Goal: Task Accomplishment & Management: Manage account settings

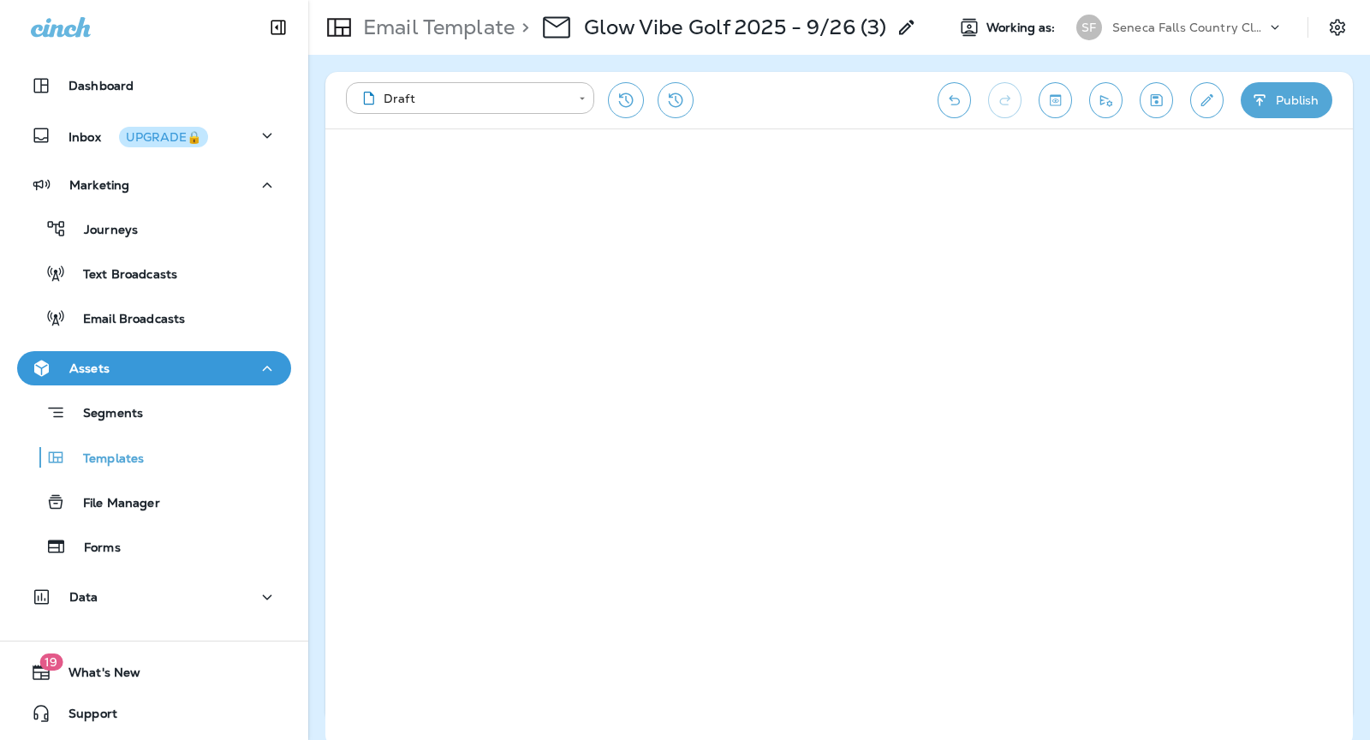
click at [1268, 21] on icon at bounding box center [1275, 27] width 17 height 17
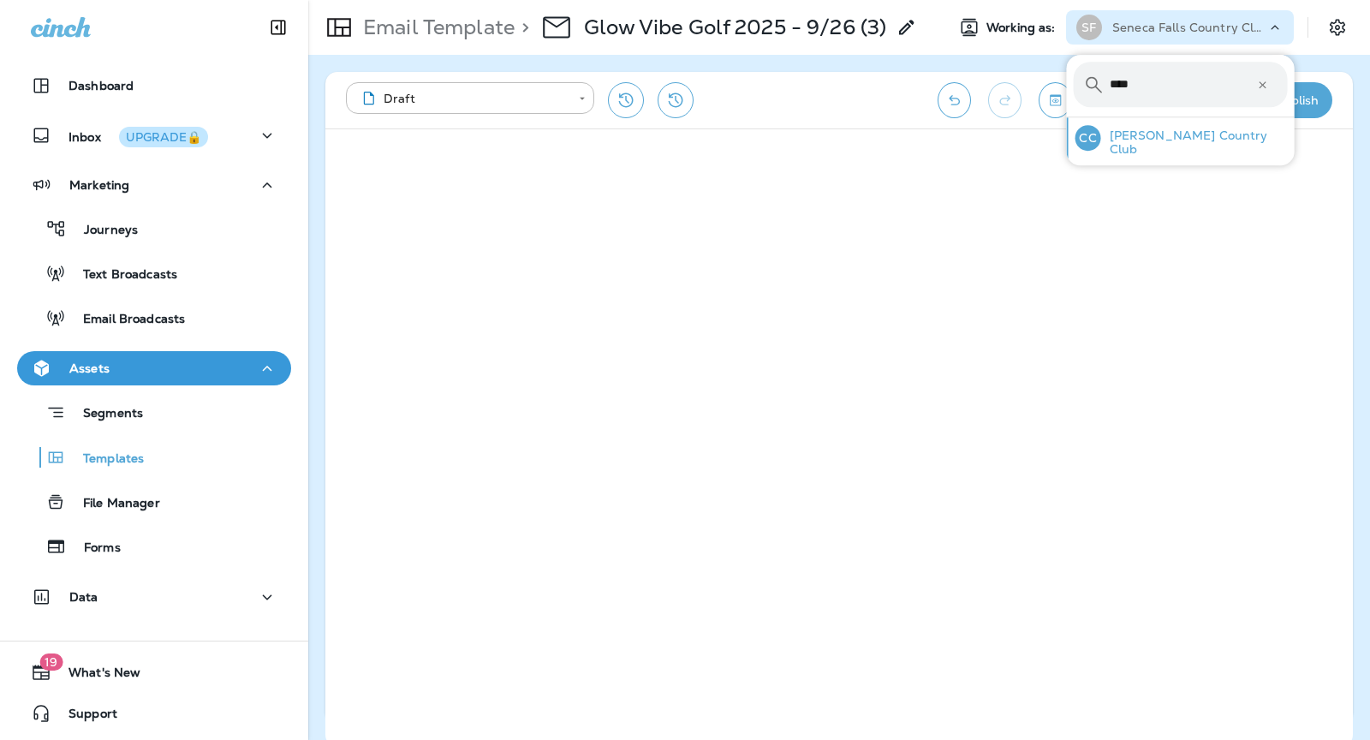
type input "****"
click at [1138, 143] on p "[PERSON_NAME] Country Club" at bounding box center [1194, 141] width 187 height 27
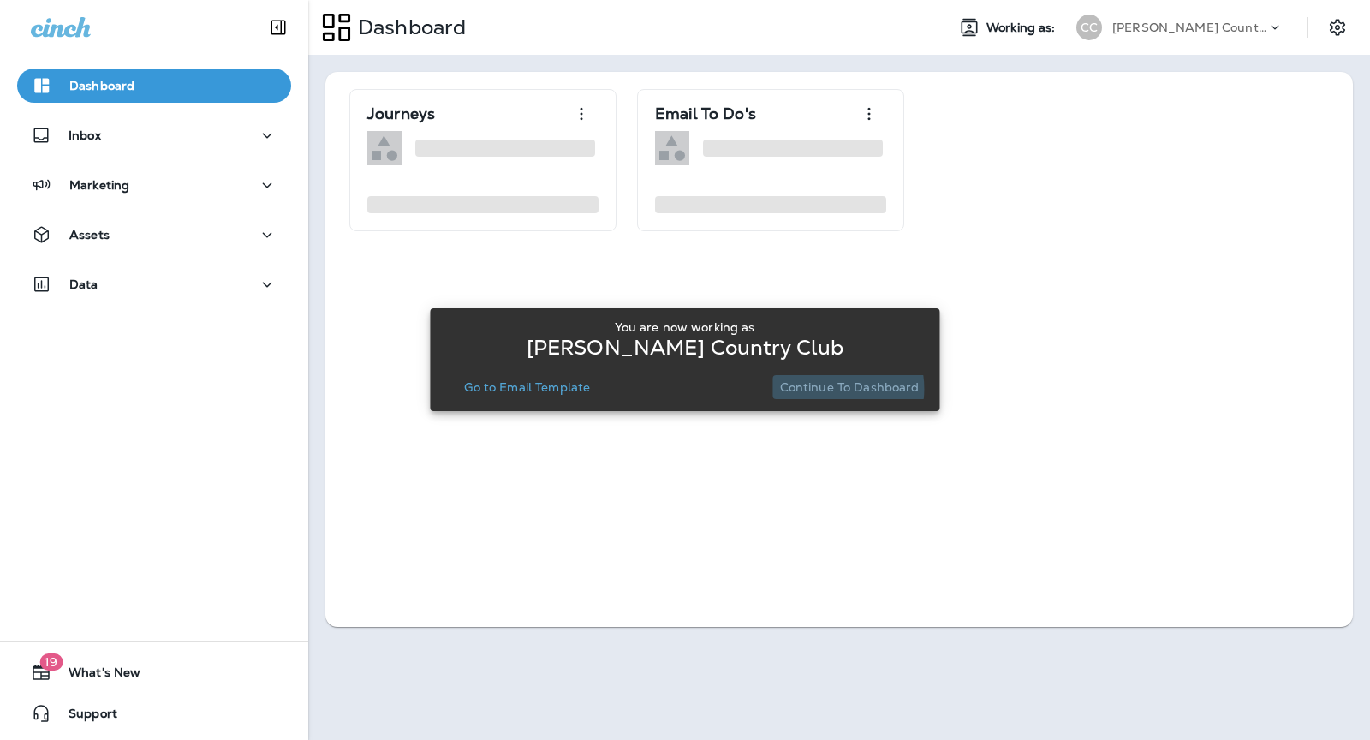
click at [828, 389] on p "Continue to Dashboard" at bounding box center [850, 387] width 140 height 14
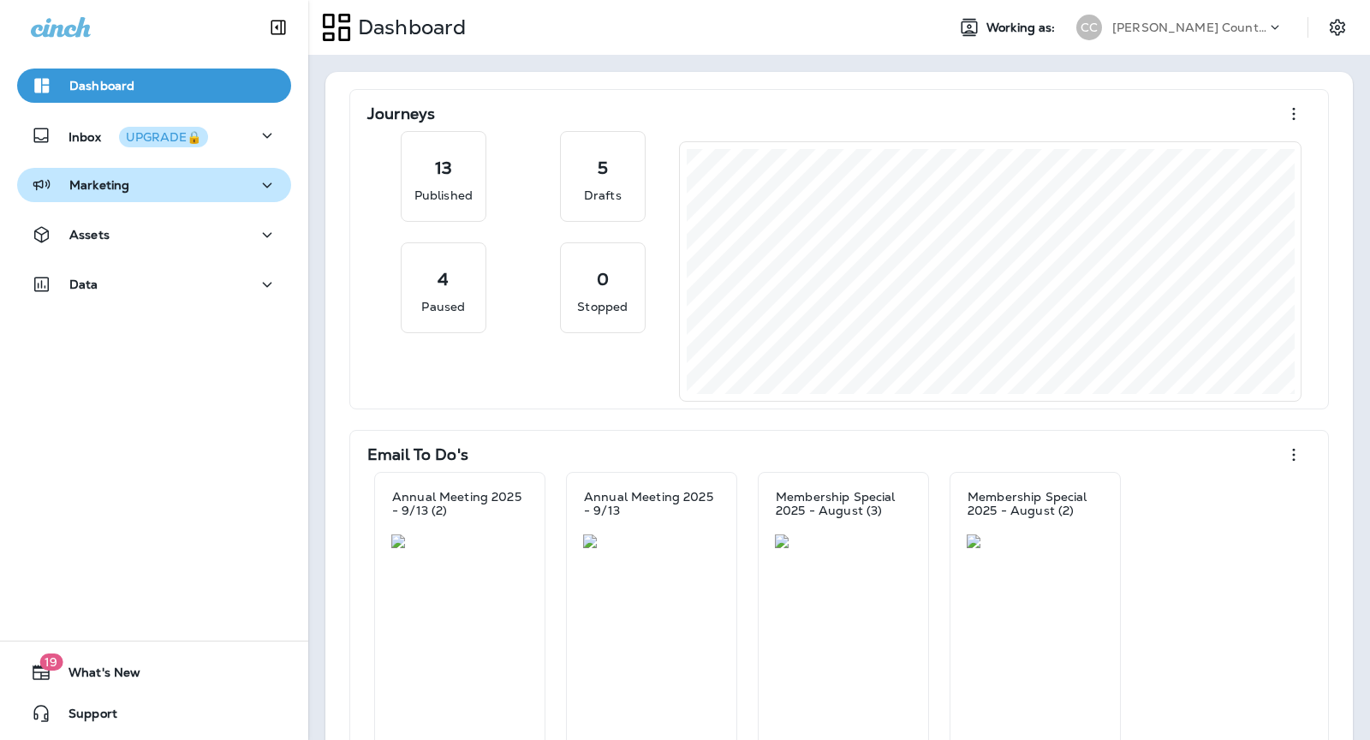
click at [156, 188] on div "Marketing" at bounding box center [154, 185] width 247 height 21
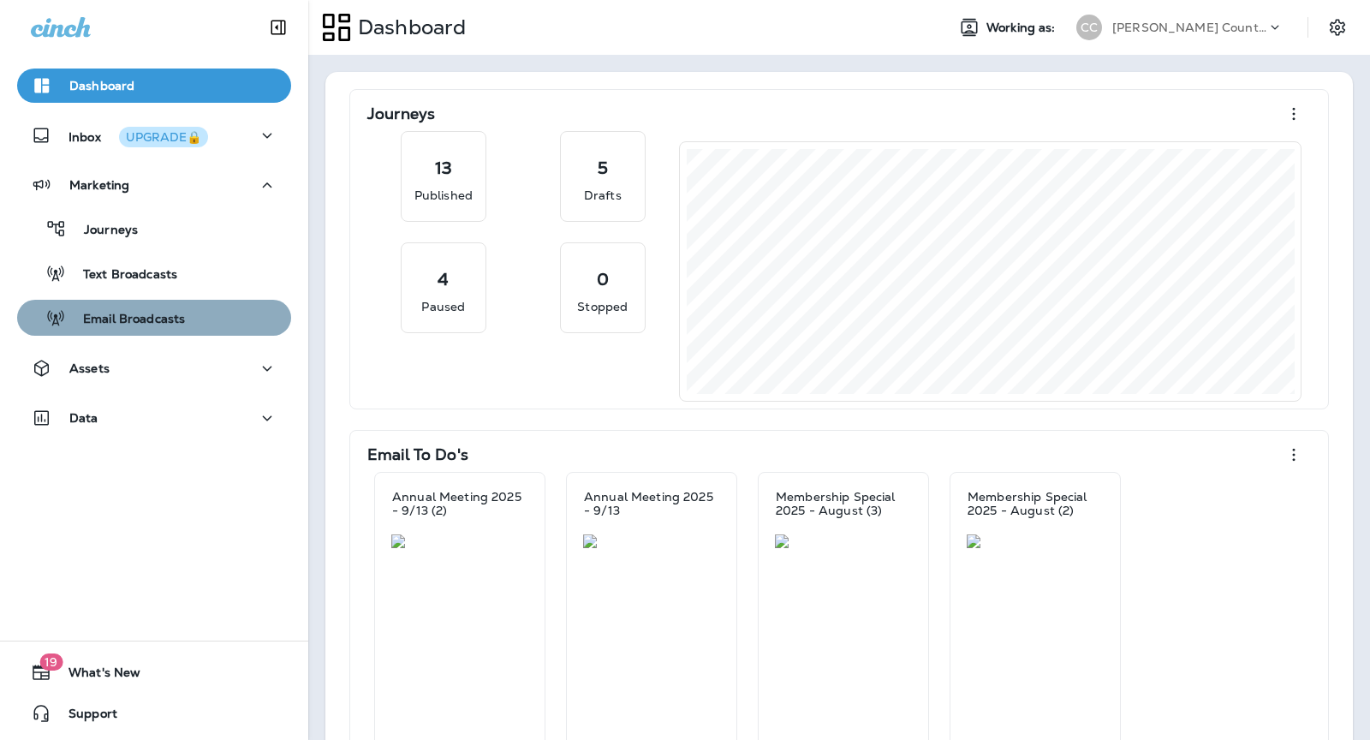
click at [164, 319] on p "Email Broadcasts" at bounding box center [125, 320] width 119 height 16
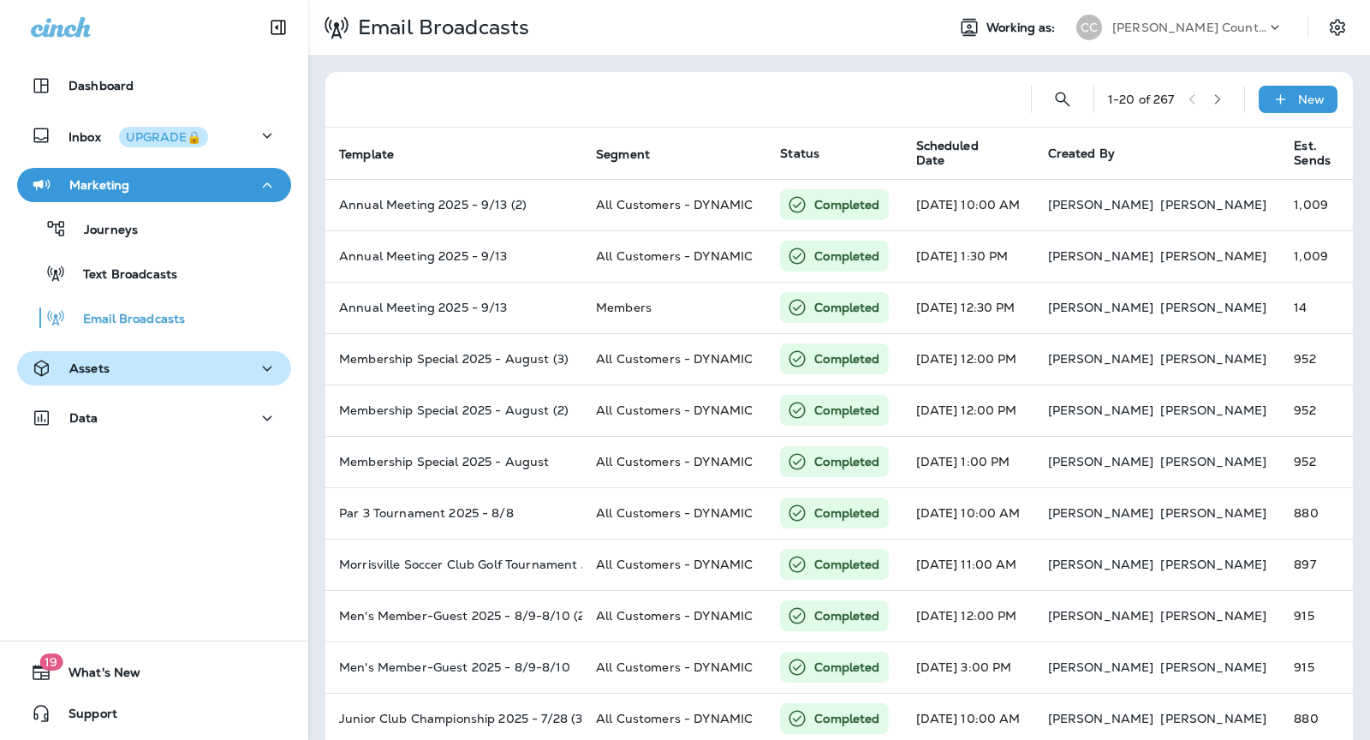
click at [150, 369] on div "Assets" at bounding box center [154, 368] width 247 height 21
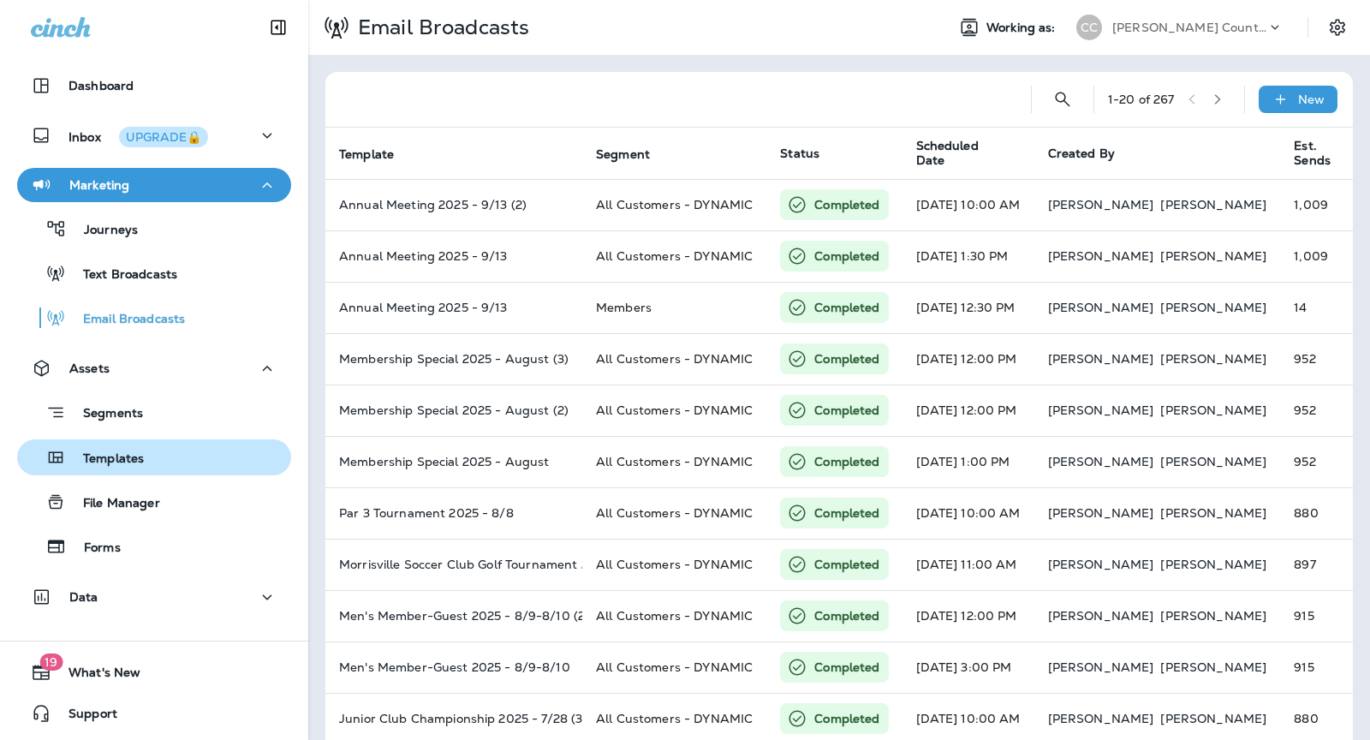
click at [131, 455] on p "Templates" at bounding box center [105, 459] width 78 height 16
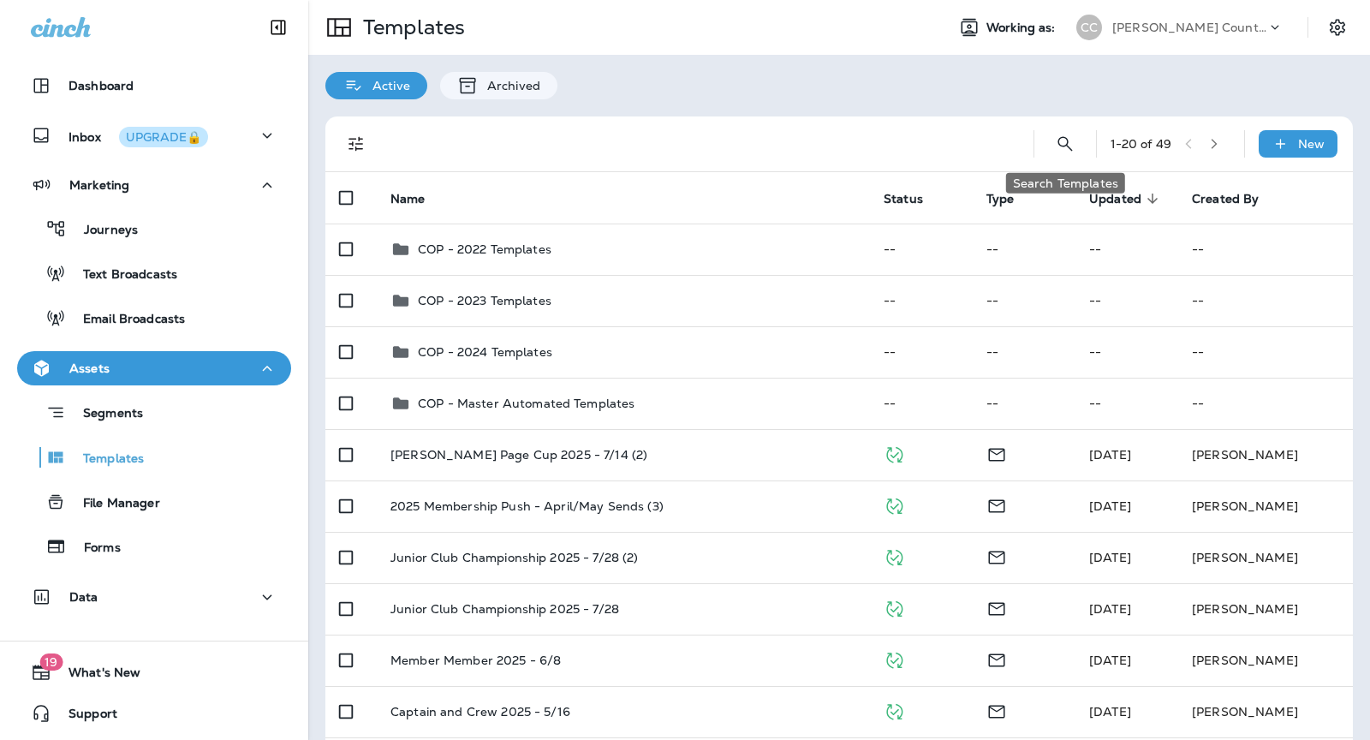
click at [1065, 146] on icon "Search Templates" at bounding box center [1065, 144] width 21 height 21
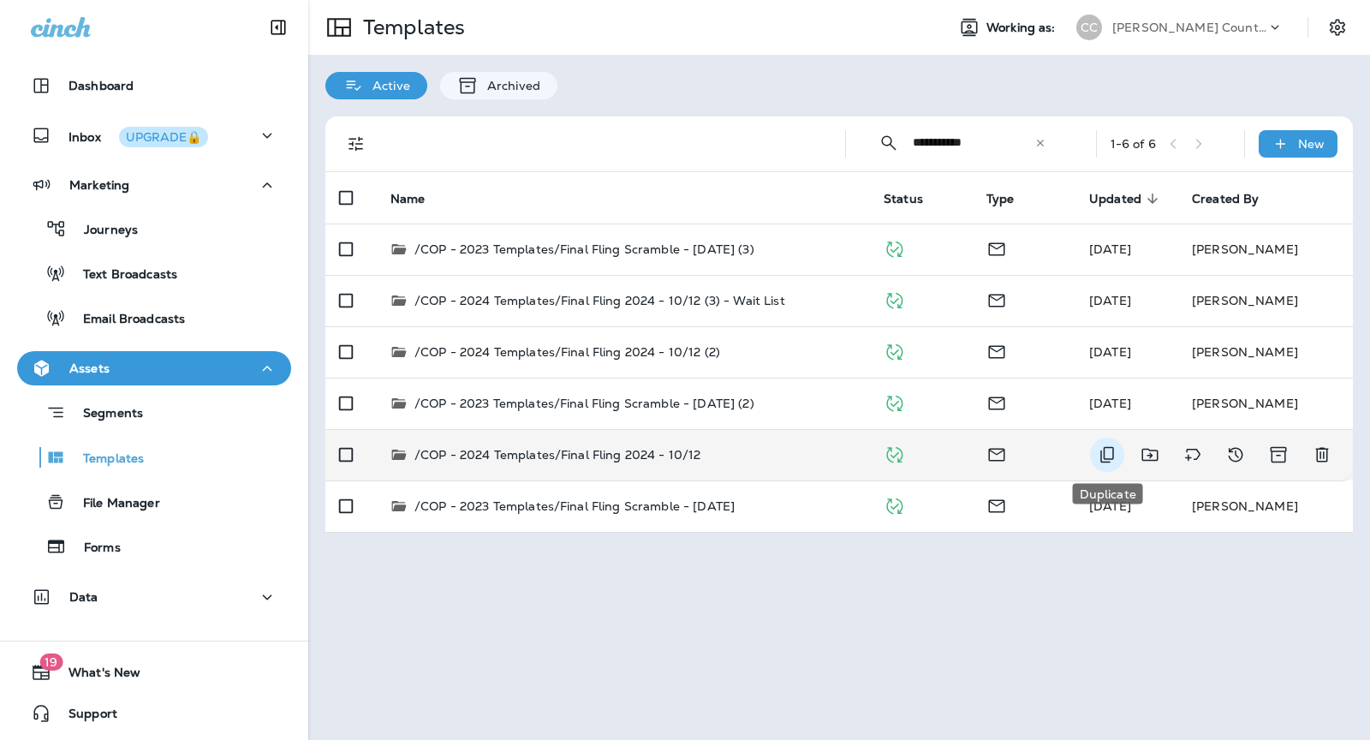
type input "**********"
click at [1099, 448] on icon "Duplicate" at bounding box center [1107, 454] width 21 height 21
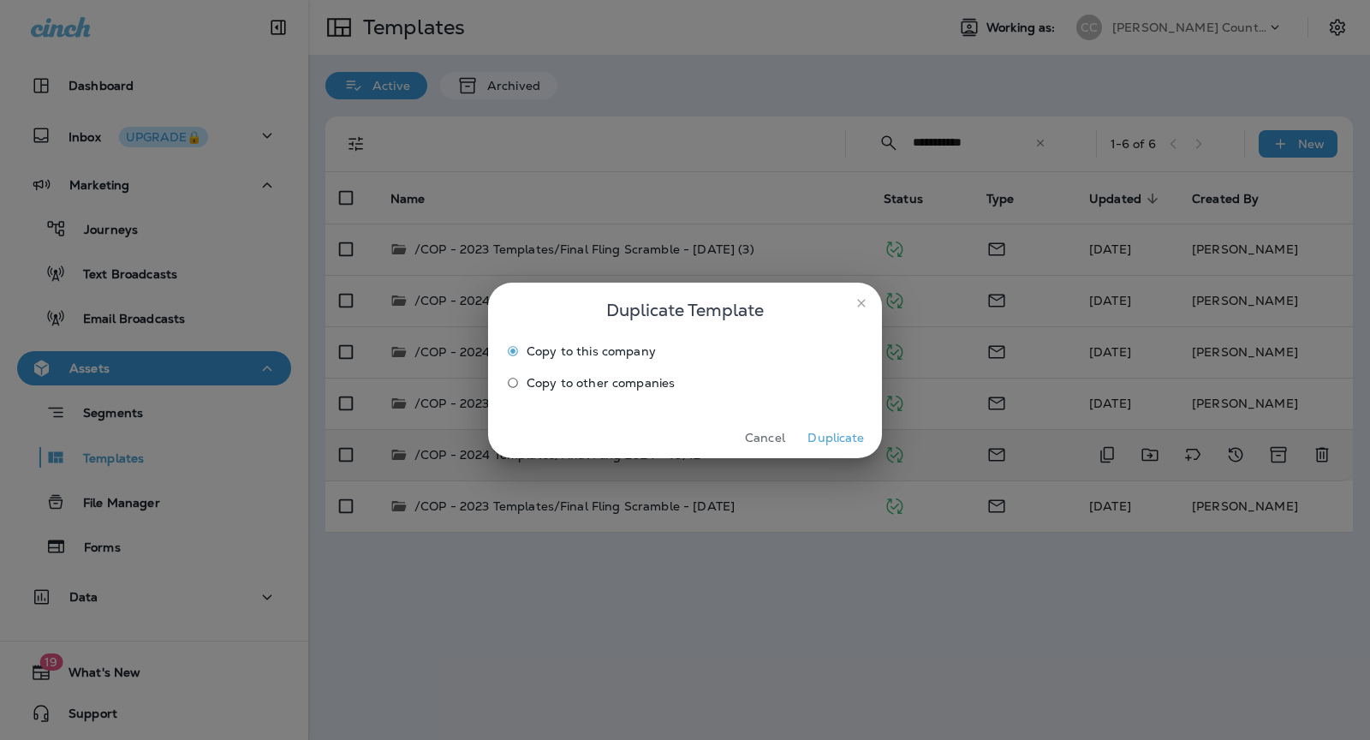
click at [857, 440] on button "Duplicate" at bounding box center [836, 438] width 64 height 27
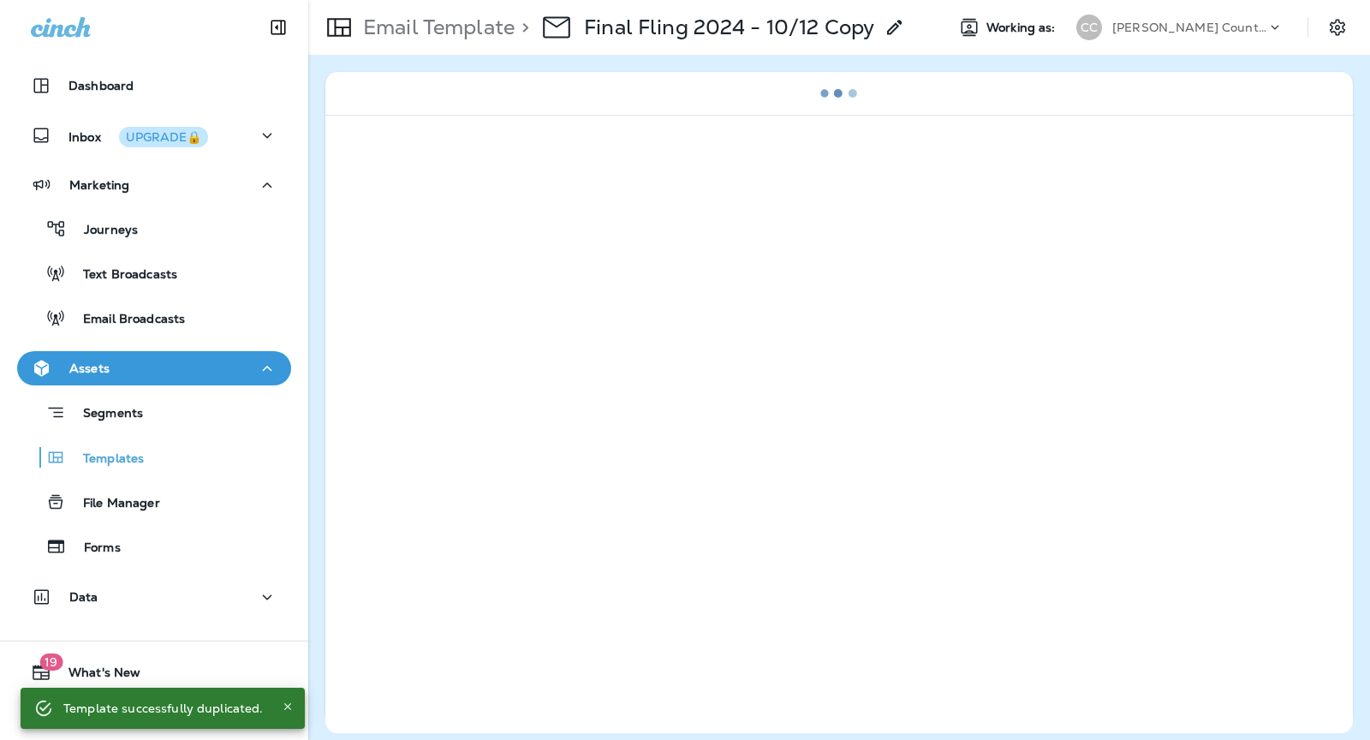
click at [823, 41] on div "> Final Fling 2024 - 10/12 Copy" at bounding box center [710, 27] width 391 height 48
click at [820, 27] on p "Final Fling 2024 - 10/12 Copy" at bounding box center [729, 28] width 290 height 26
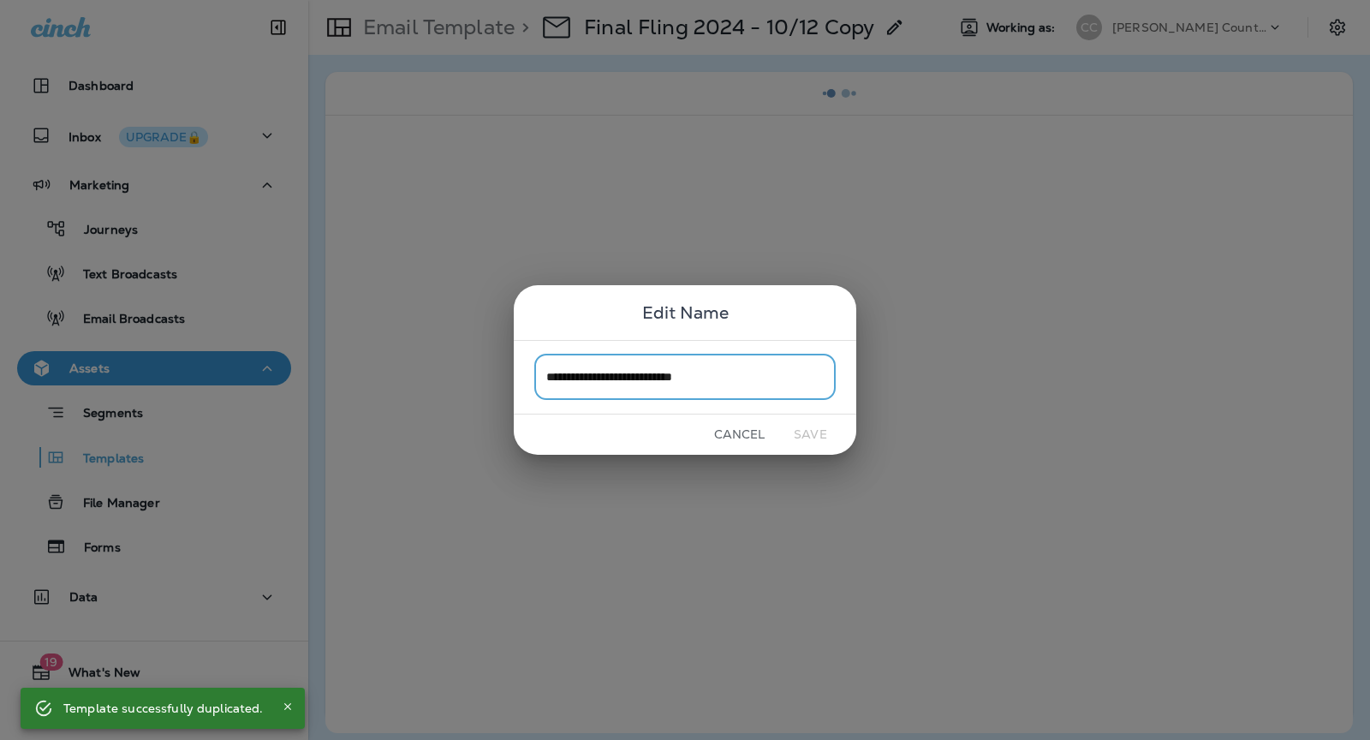
click at [653, 387] on input "**********" at bounding box center [684, 377] width 301 height 45
click at [641, 382] on input "**********" at bounding box center [684, 377] width 301 height 45
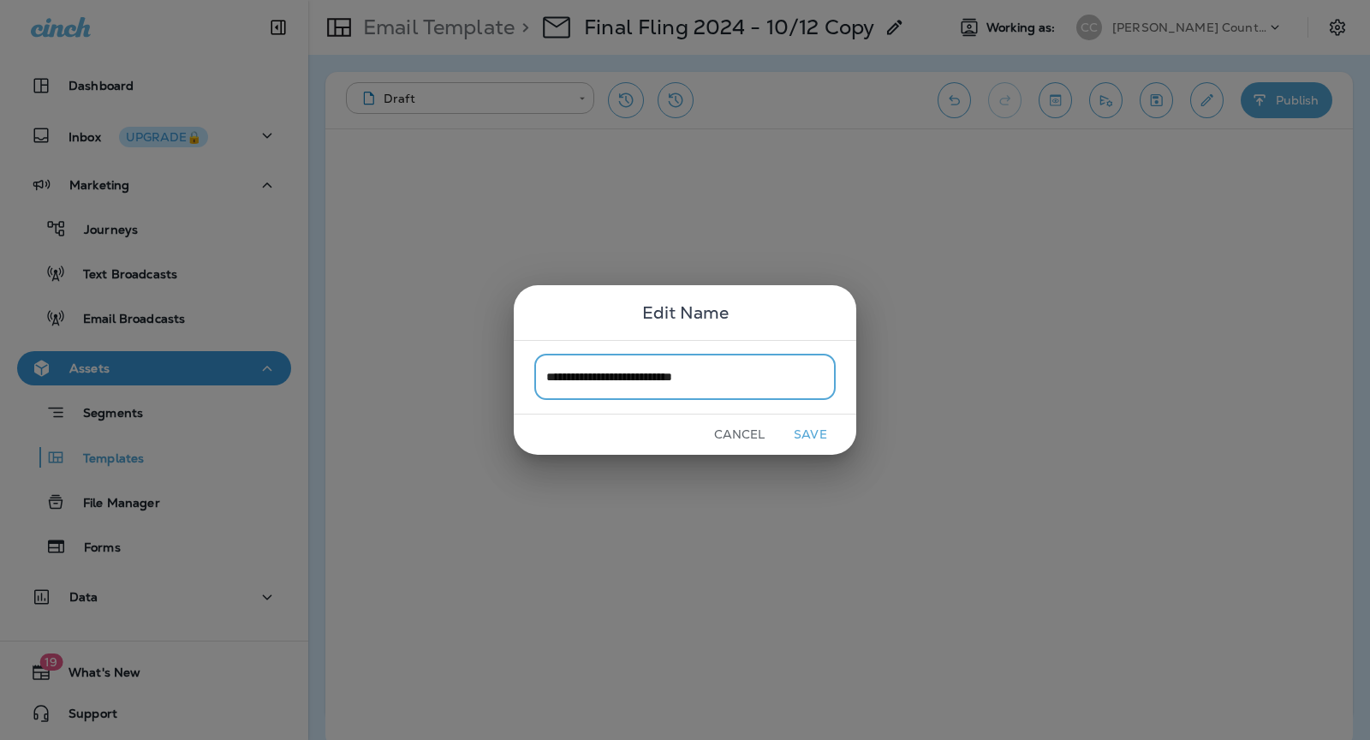
click at [724, 379] on input "**********" at bounding box center [684, 377] width 301 height 45
type input "**********"
click at [818, 432] on button "Save" at bounding box center [810, 434] width 64 height 27
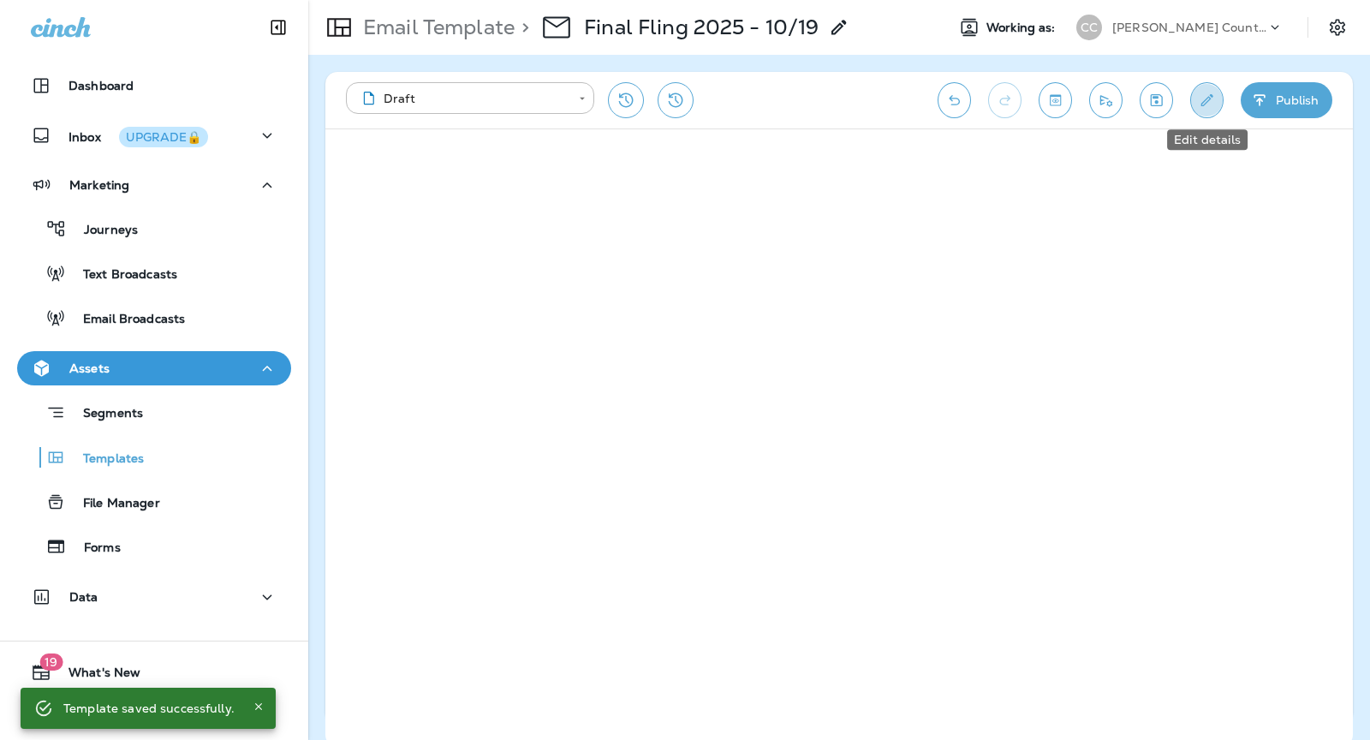
click at [1219, 100] on button "Edit details" at bounding box center [1206, 100] width 33 height 36
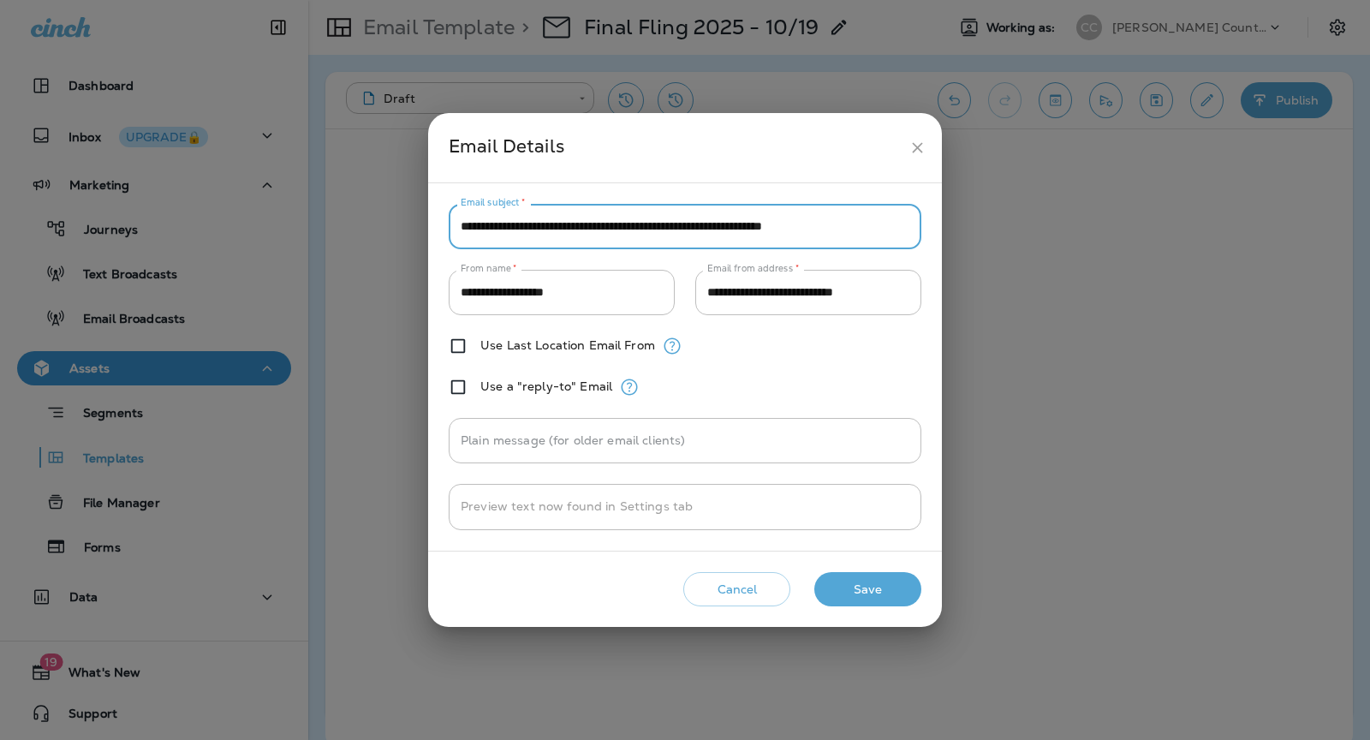
drag, startPoint x: 748, startPoint y: 230, endPoint x: 613, endPoint y: 227, distance: 134.5
click at [613, 227] on input "**********" at bounding box center [685, 226] width 473 height 45
click at [776, 230] on input "**********" at bounding box center [685, 226] width 473 height 45
type input "**********"
click at [890, 592] on button "Save" at bounding box center [867, 589] width 107 height 35
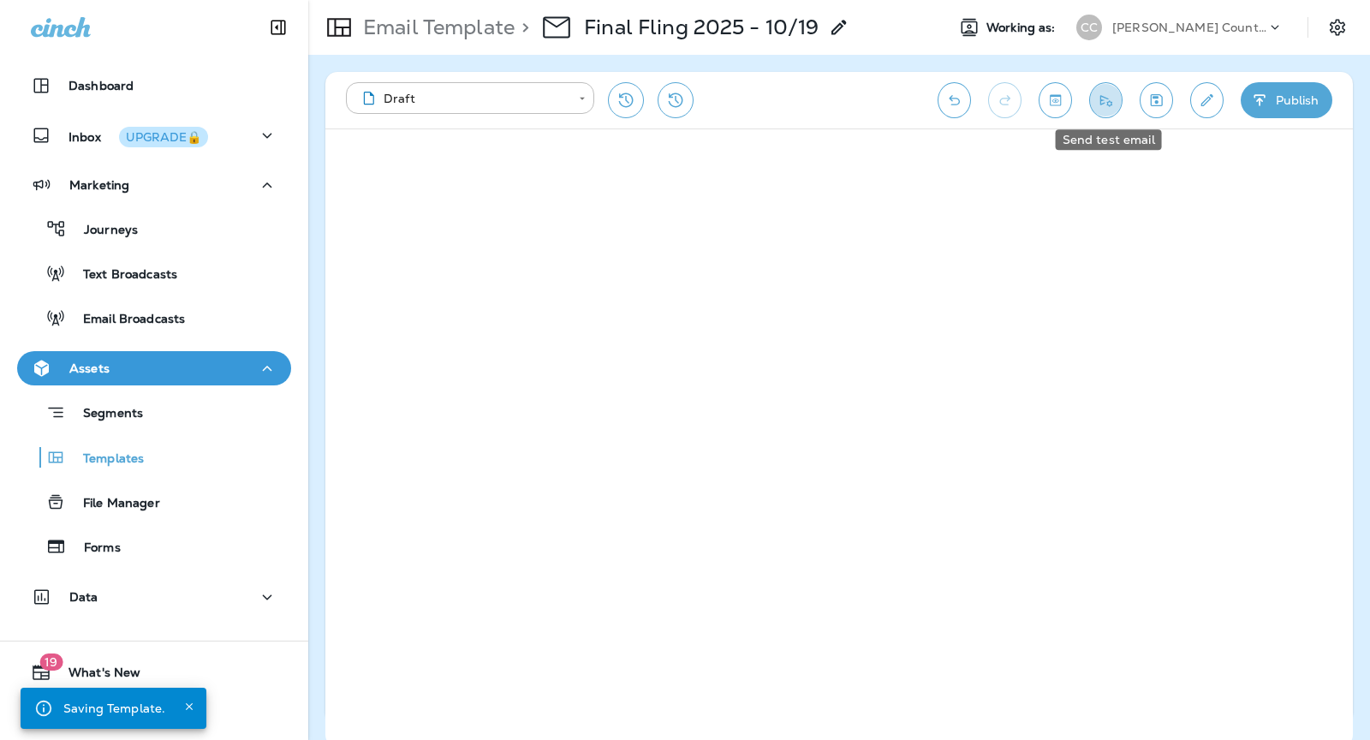
click at [1105, 102] on icon "Send test email" at bounding box center [1106, 100] width 12 height 11
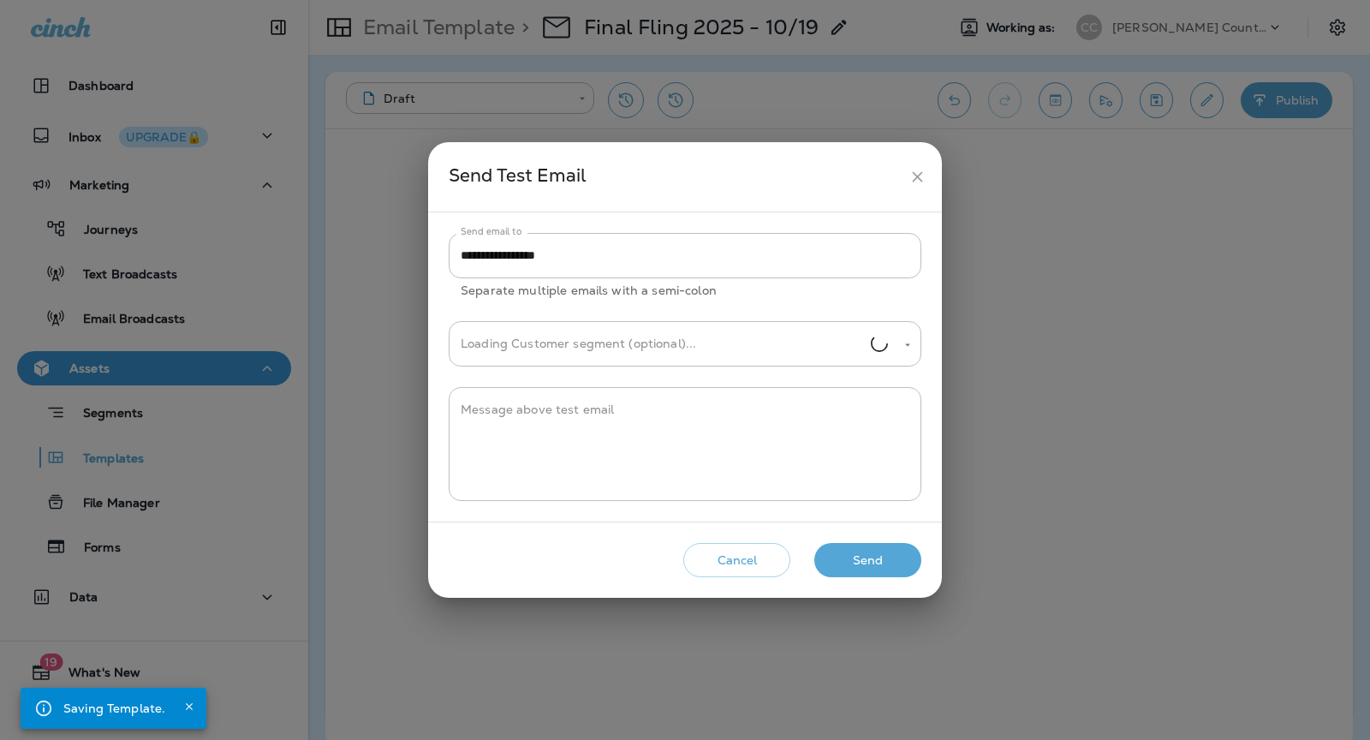
click at [864, 559] on button "Send" at bounding box center [867, 560] width 107 height 35
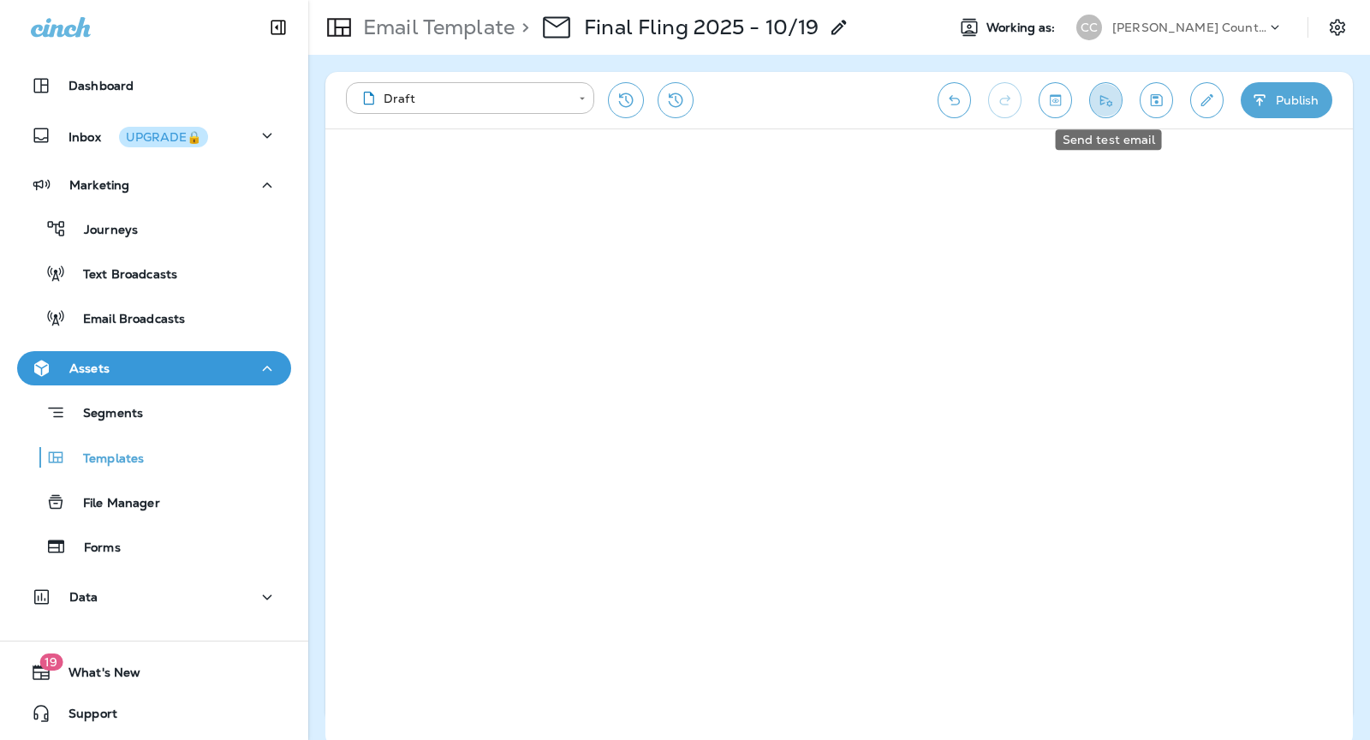
click at [1112, 101] on icon "Send test email" at bounding box center [1106, 100] width 12 height 11
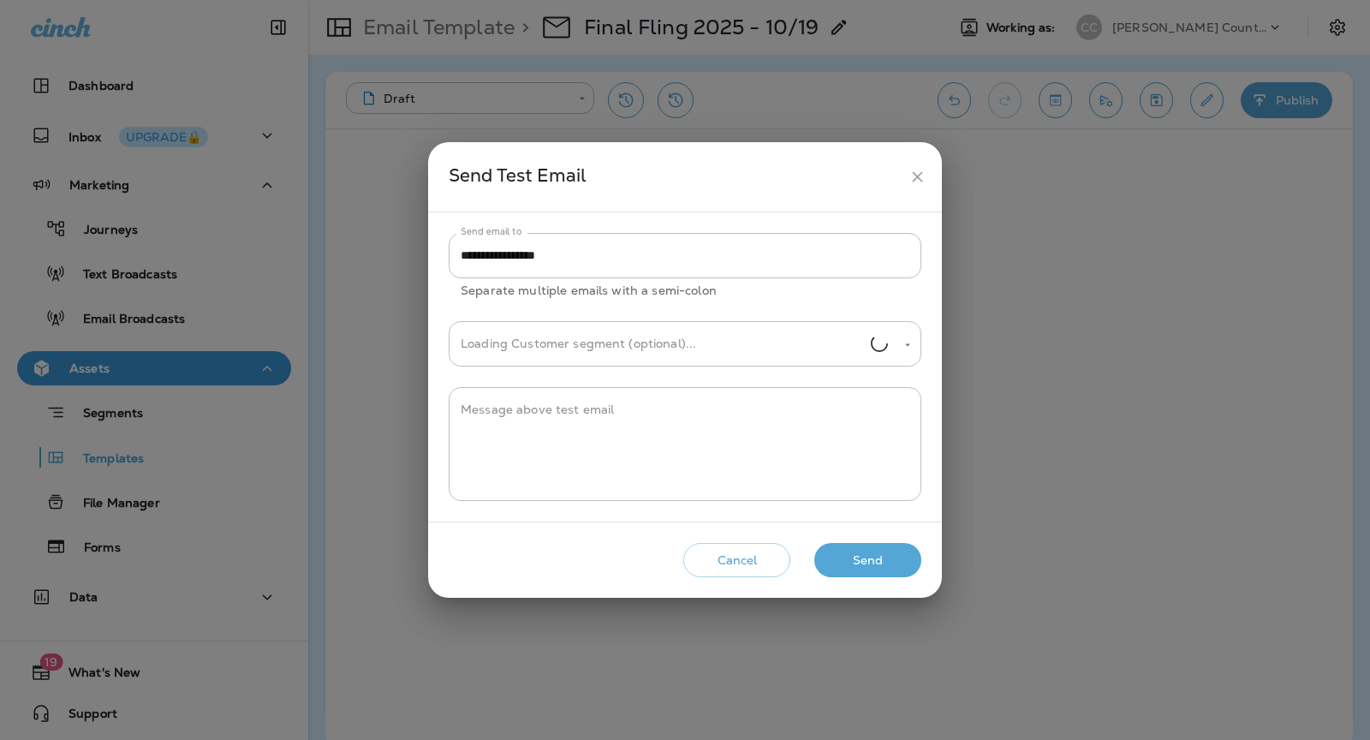
click at [856, 552] on button "Send" at bounding box center [867, 560] width 107 height 35
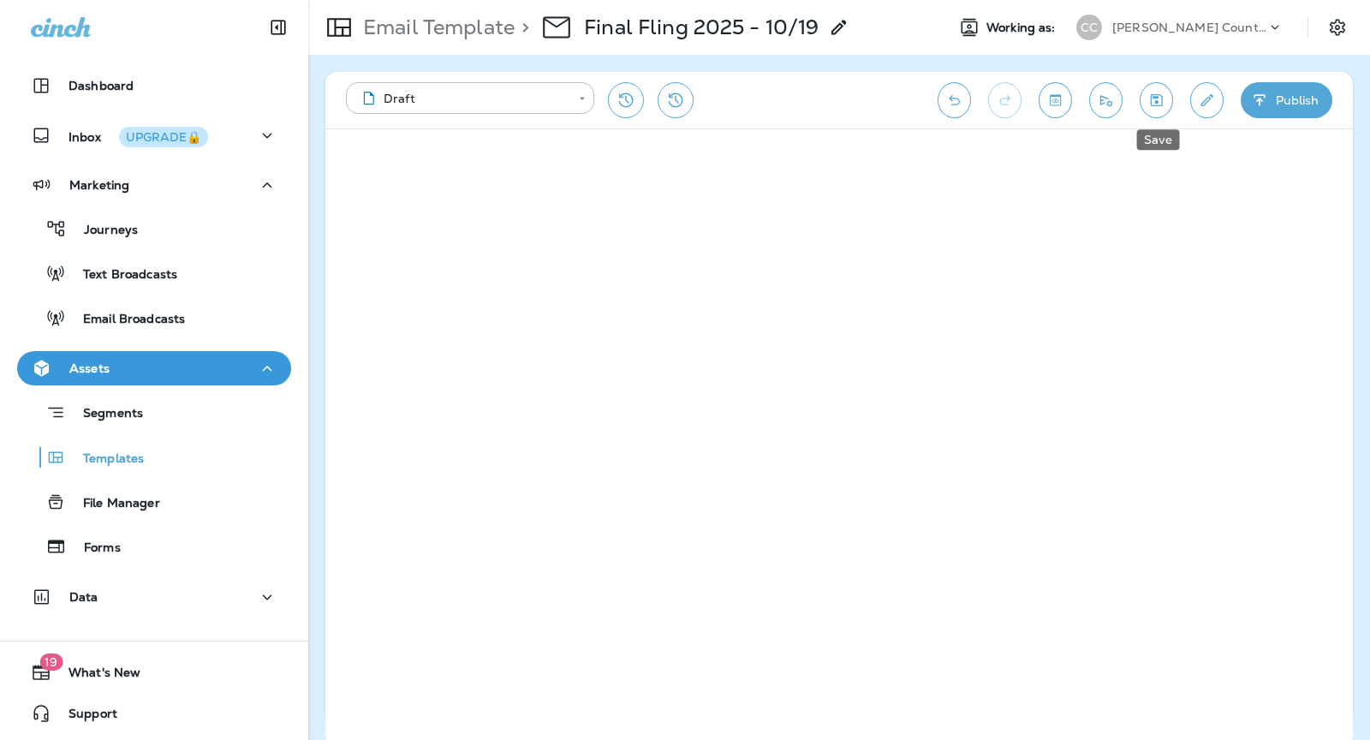
click at [1159, 102] on icon "Save" at bounding box center [1157, 100] width 12 height 12
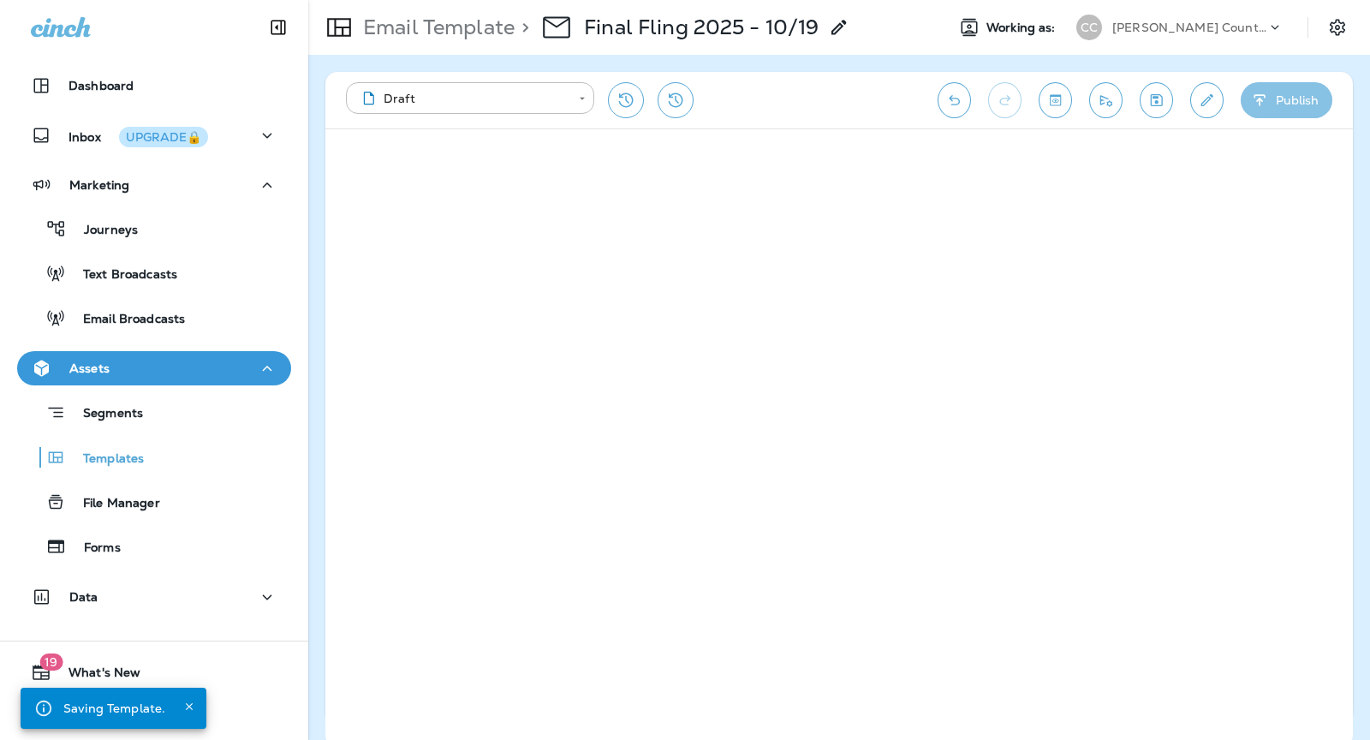
click at [1273, 101] on button "Publish" at bounding box center [1287, 100] width 92 height 36
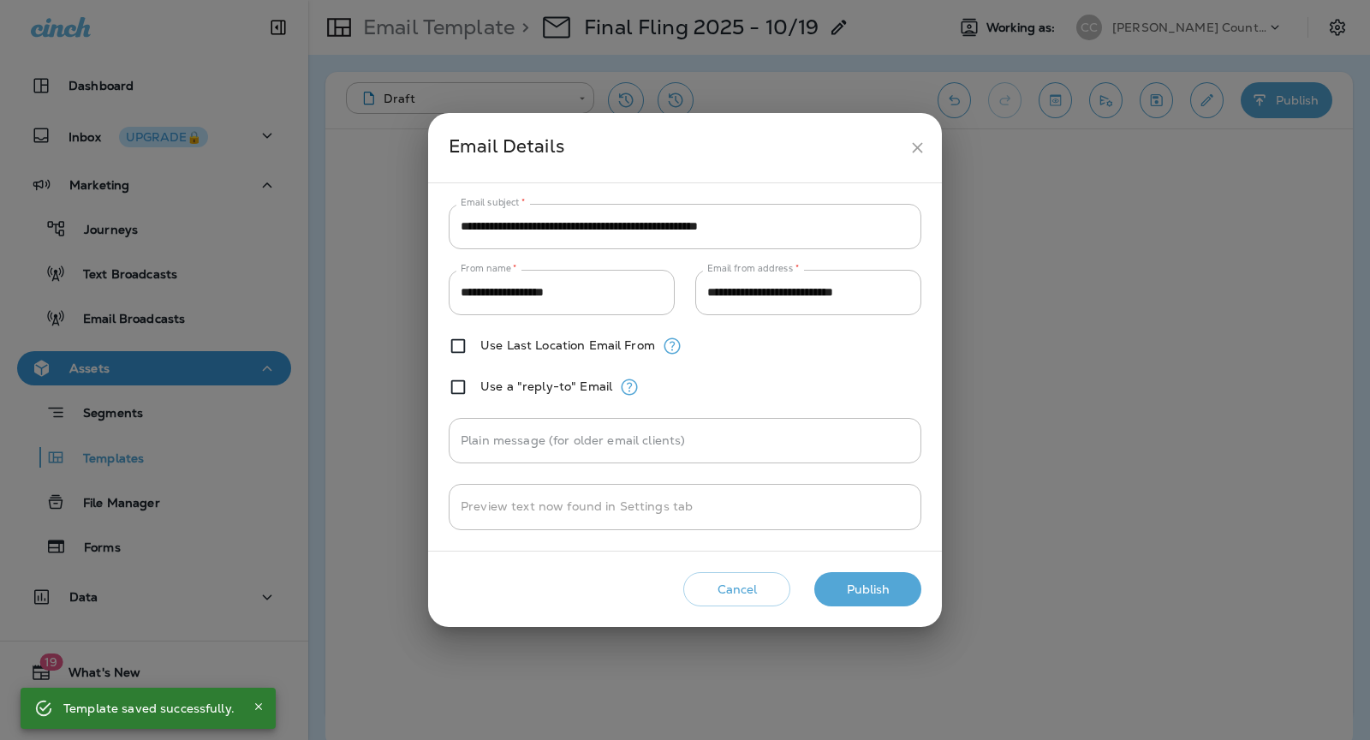
click at [868, 576] on button "Publish" at bounding box center [867, 589] width 107 height 35
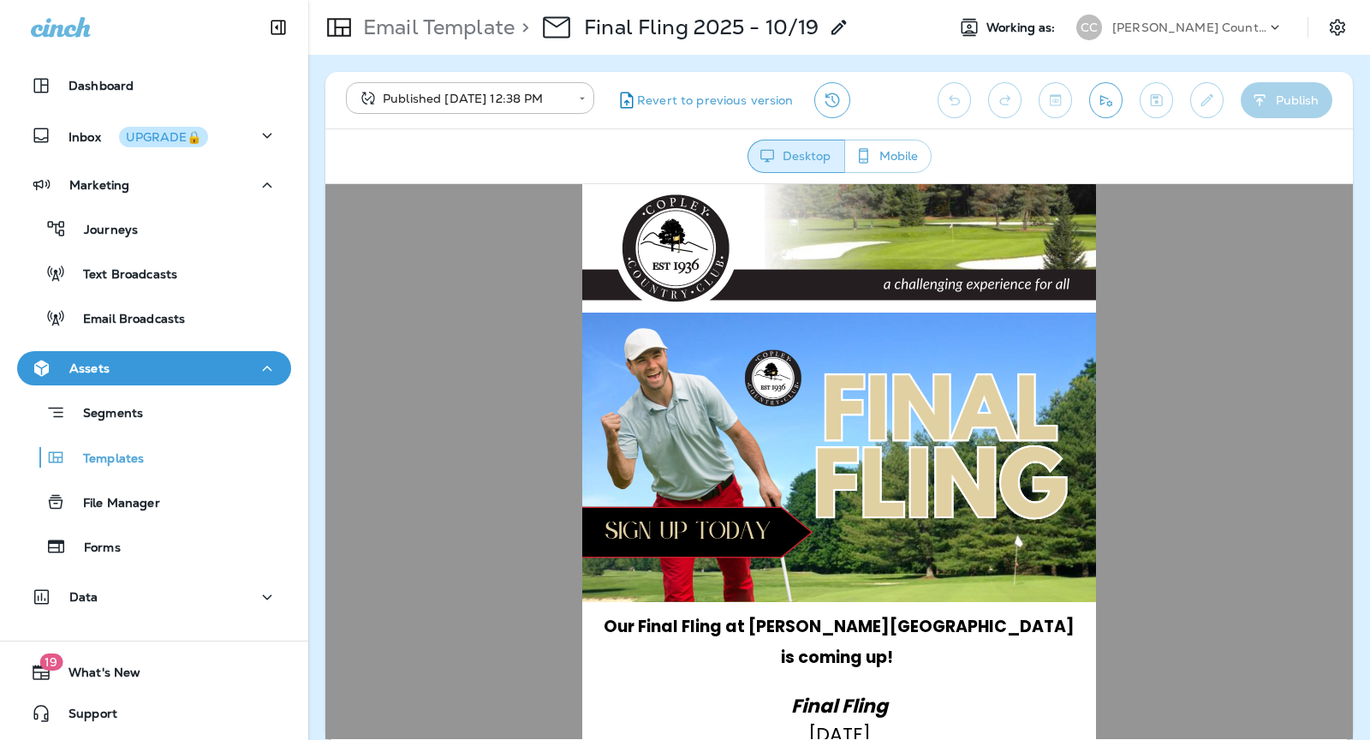
click at [1156, 39] on div "[PERSON_NAME] Country Club" at bounding box center [1189, 28] width 154 height 26
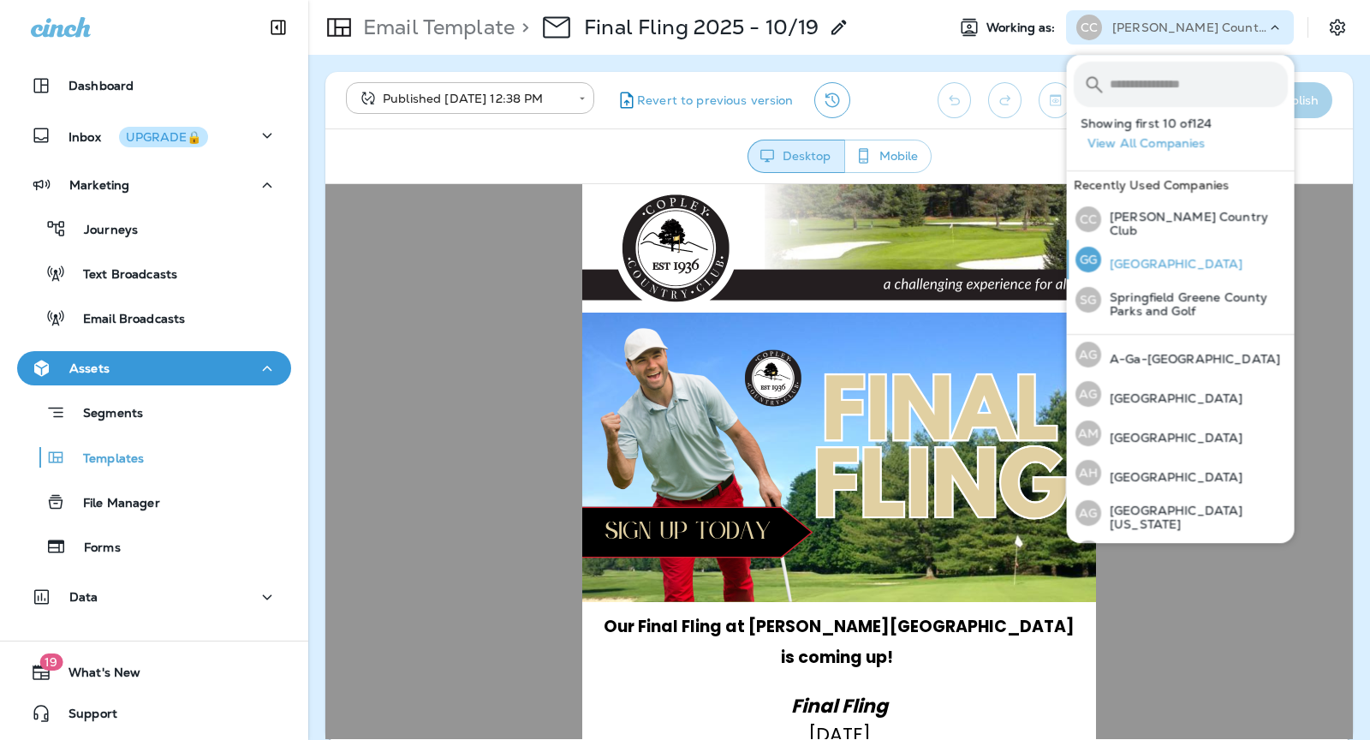
click at [1175, 257] on p "[GEOGRAPHIC_DATA]" at bounding box center [1171, 264] width 141 height 14
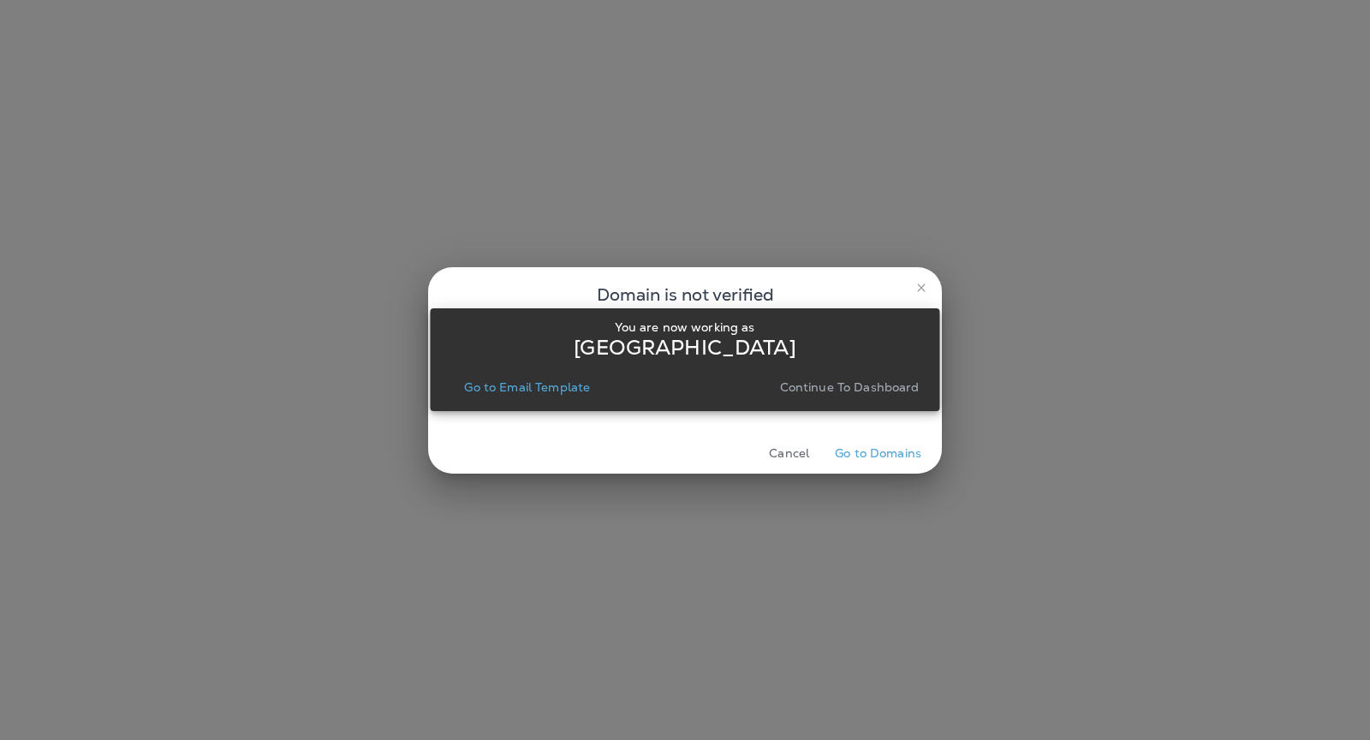
click at [866, 385] on p "Continue to Dashboard" at bounding box center [850, 387] width 140 height 14
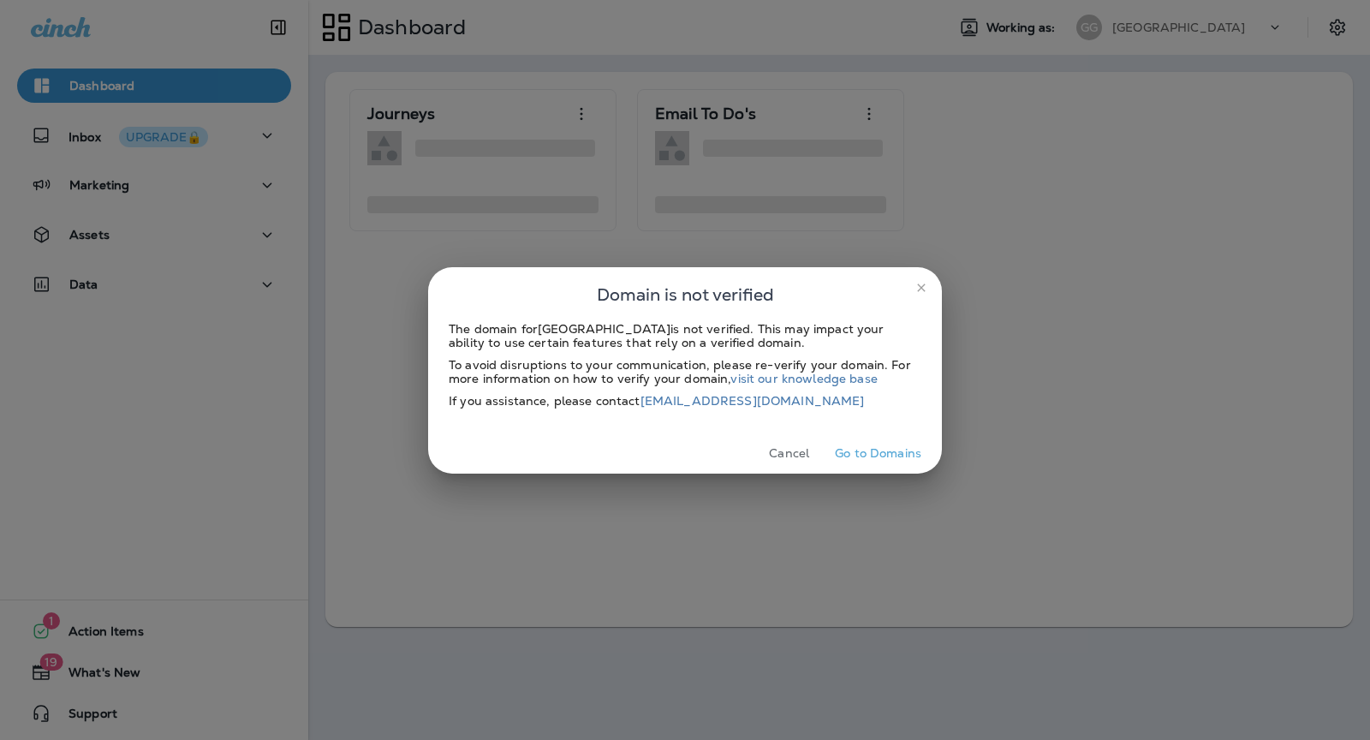
click at [921, 289] on icon "close" at bounding box center [922, 288] width 14 height 14
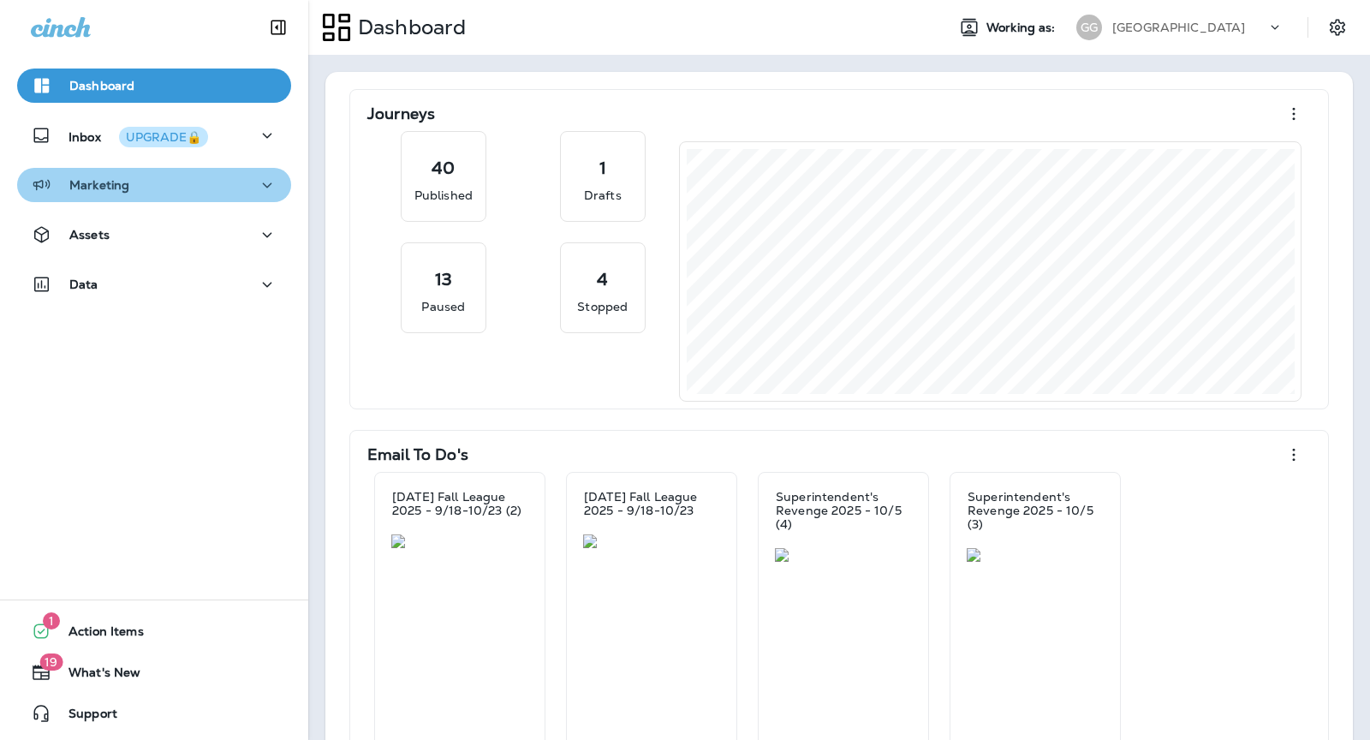
click at [169, 199] on button "Marketing" at bounding box center [154, 185] width 274 height 34
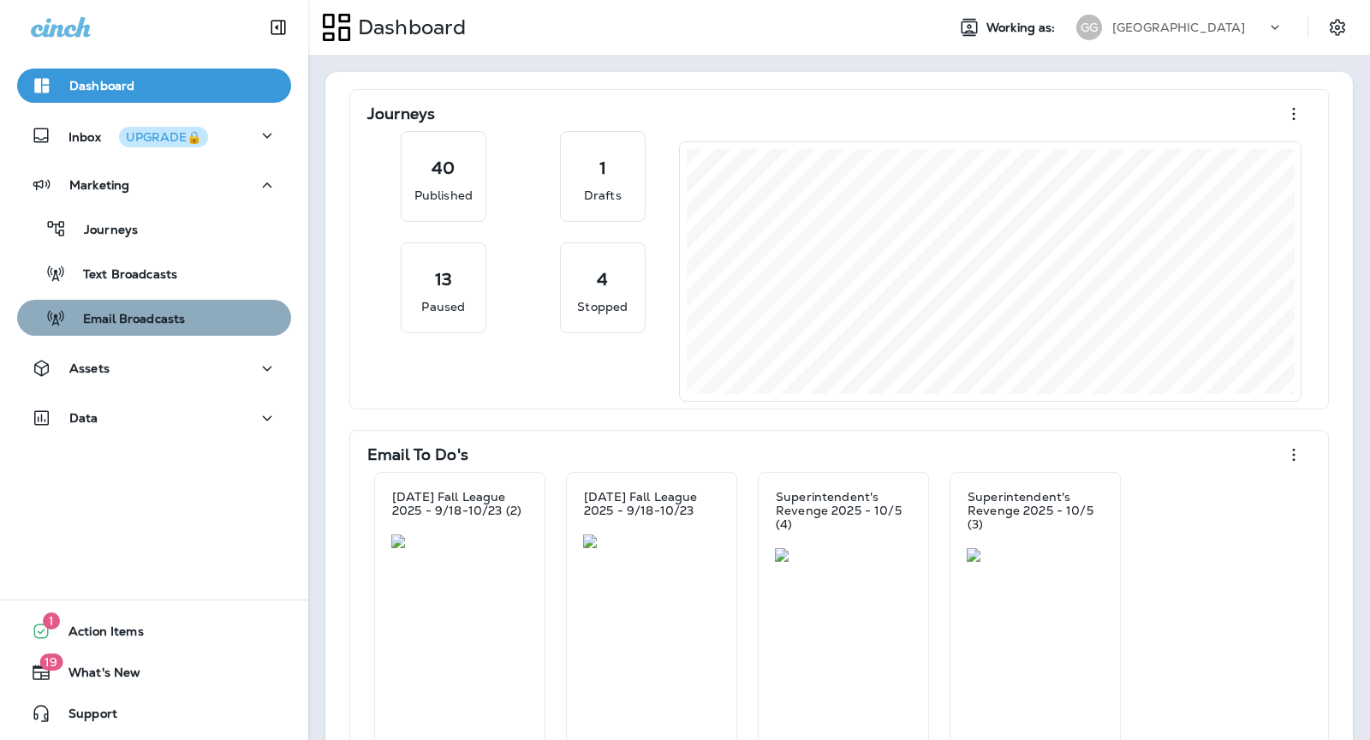
click at [135, 325] on p "Email Broadcasts" at bounding box center [125, 320] width 119 height 16
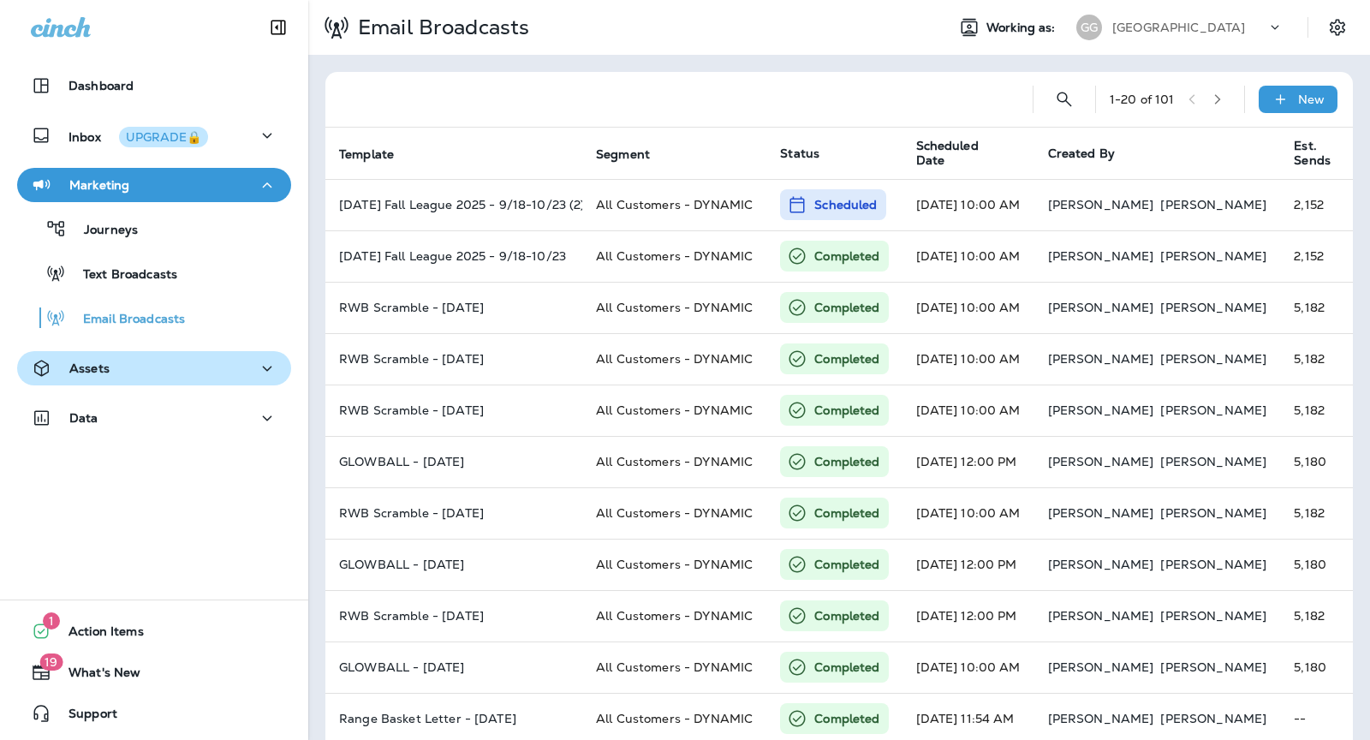
click at [123, 375] on div "Assets" at bounding box center [154, 368] width 247 height 21
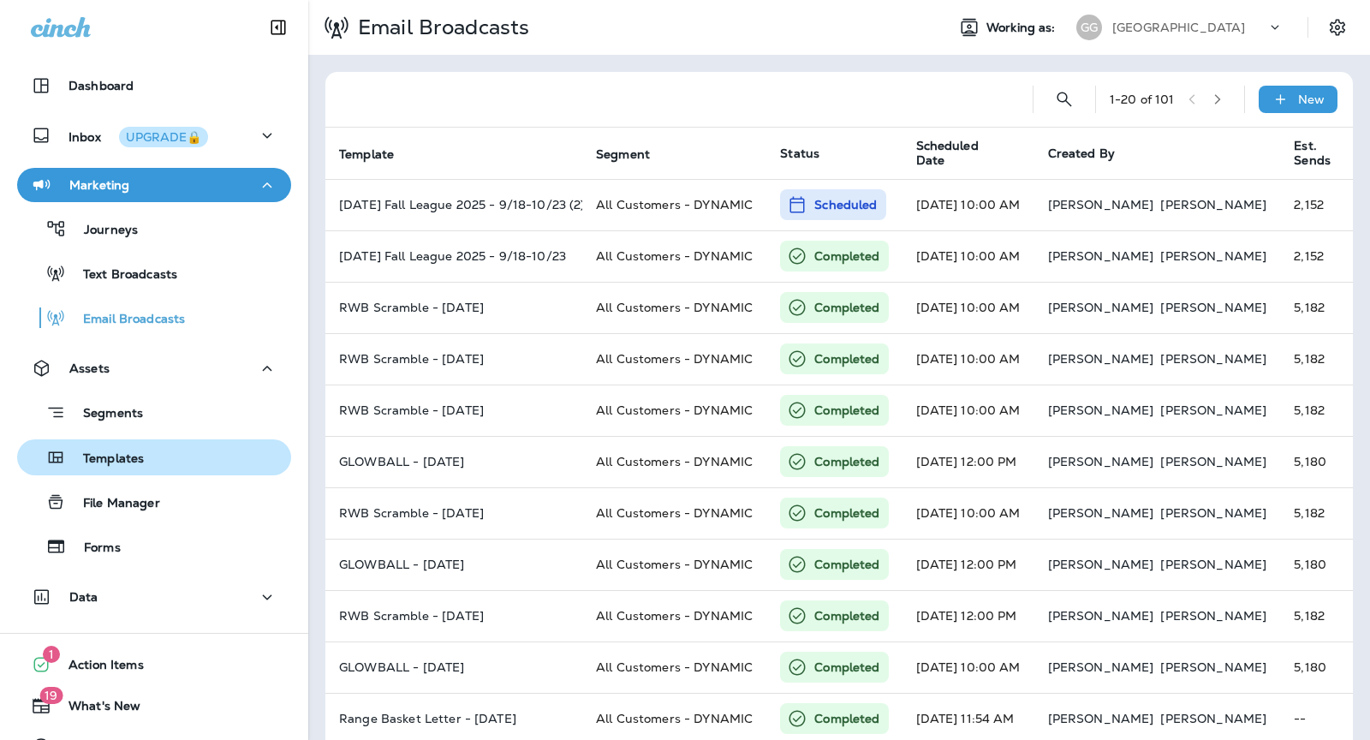
click at [123, 452] on p "Templates" at bounding box center [105, 459] width 78 height 16
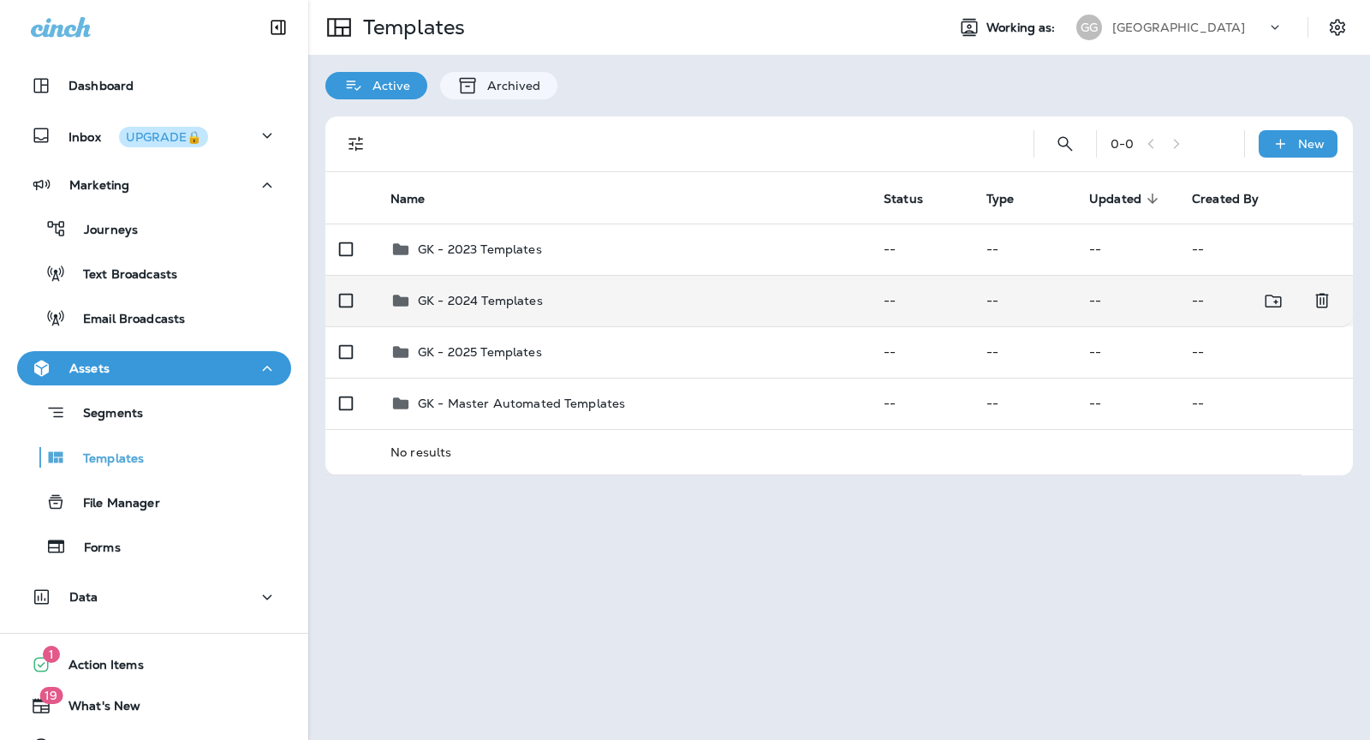
click at [667, 320] on td "GK - 2024 Templates" at bounding box center [623, 300] width 493 height 51
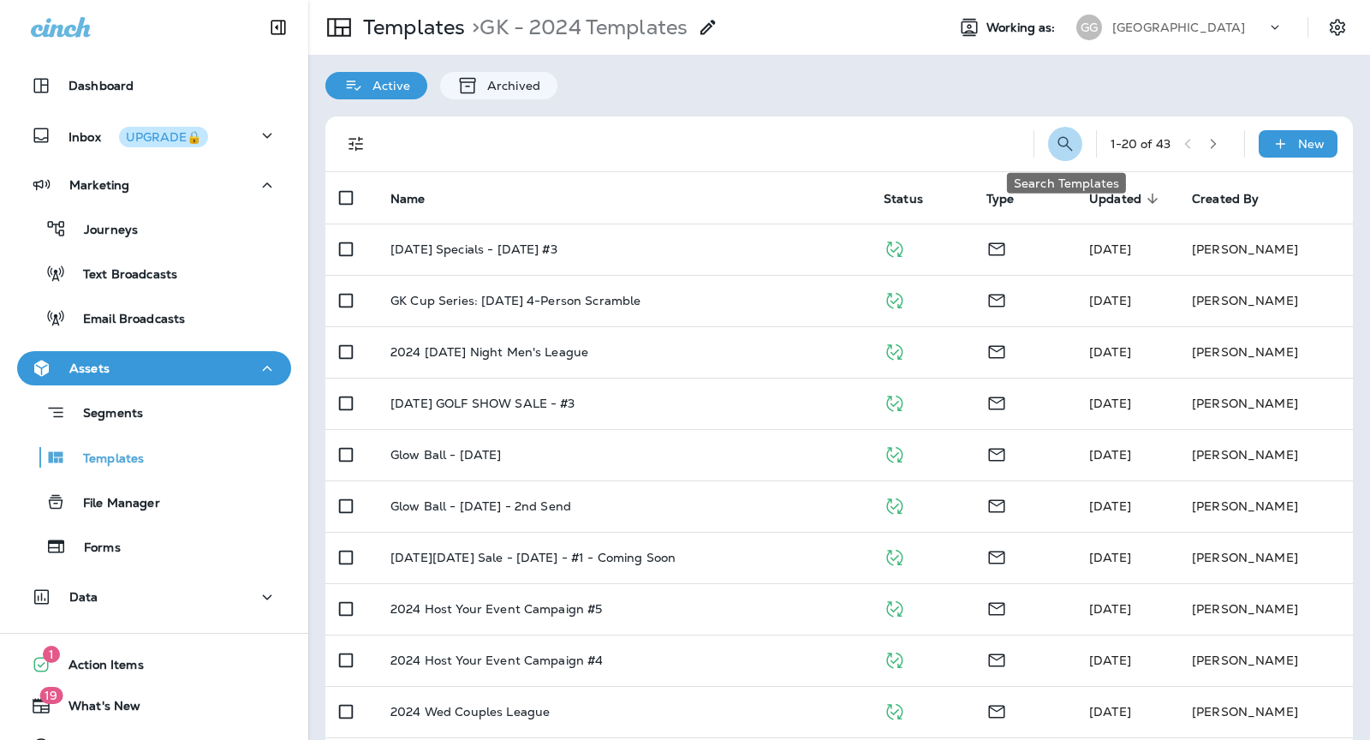
click at [1071, 152] on icon "Search Templates" at bounding box center [1065, 144] width 21 height 21
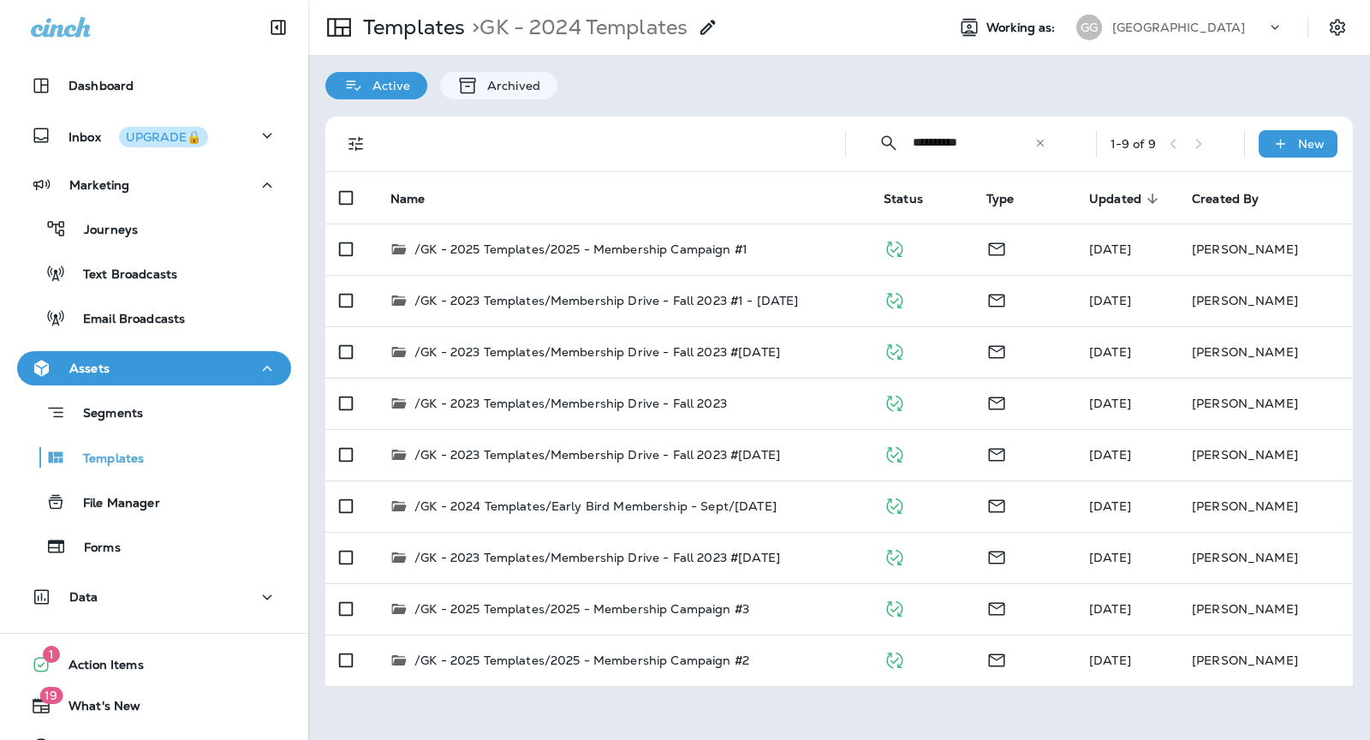
type input "**********"
click at [757, 203] on th "Name" at bounding box center [623, 197] width 493 height 51
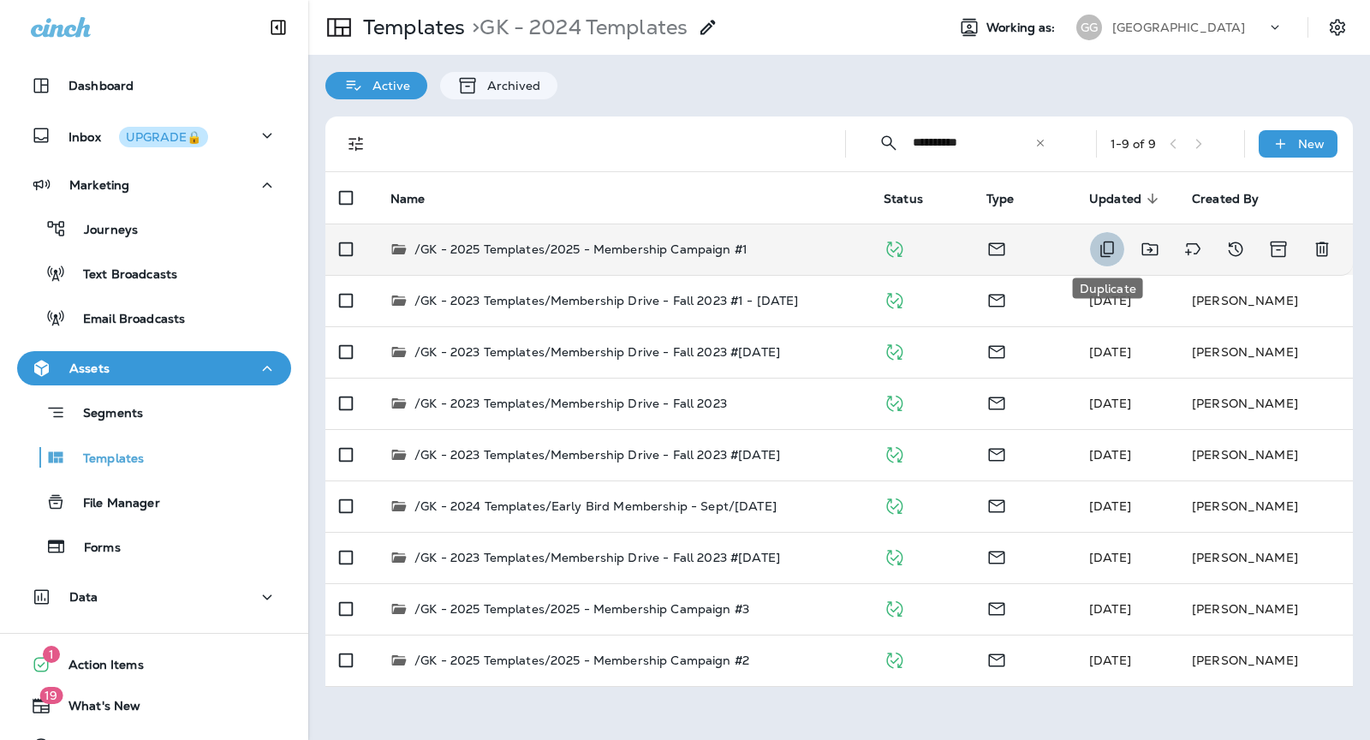
click at [1106, 256] on icon "Duplicate" at bounding box center [1107, 249] width 21 height 21
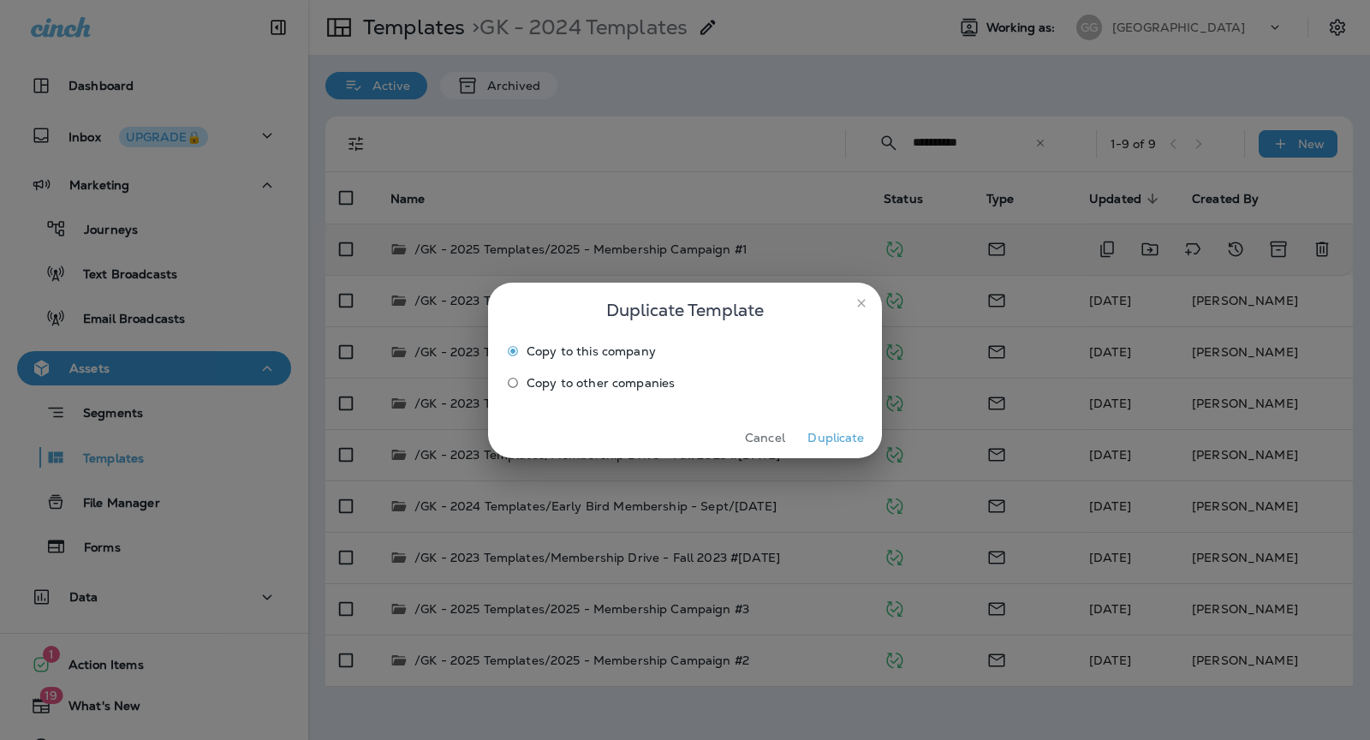
click at [830, 441] on button "Duplicate" at bounding box center [836, 438] width 64 height 27
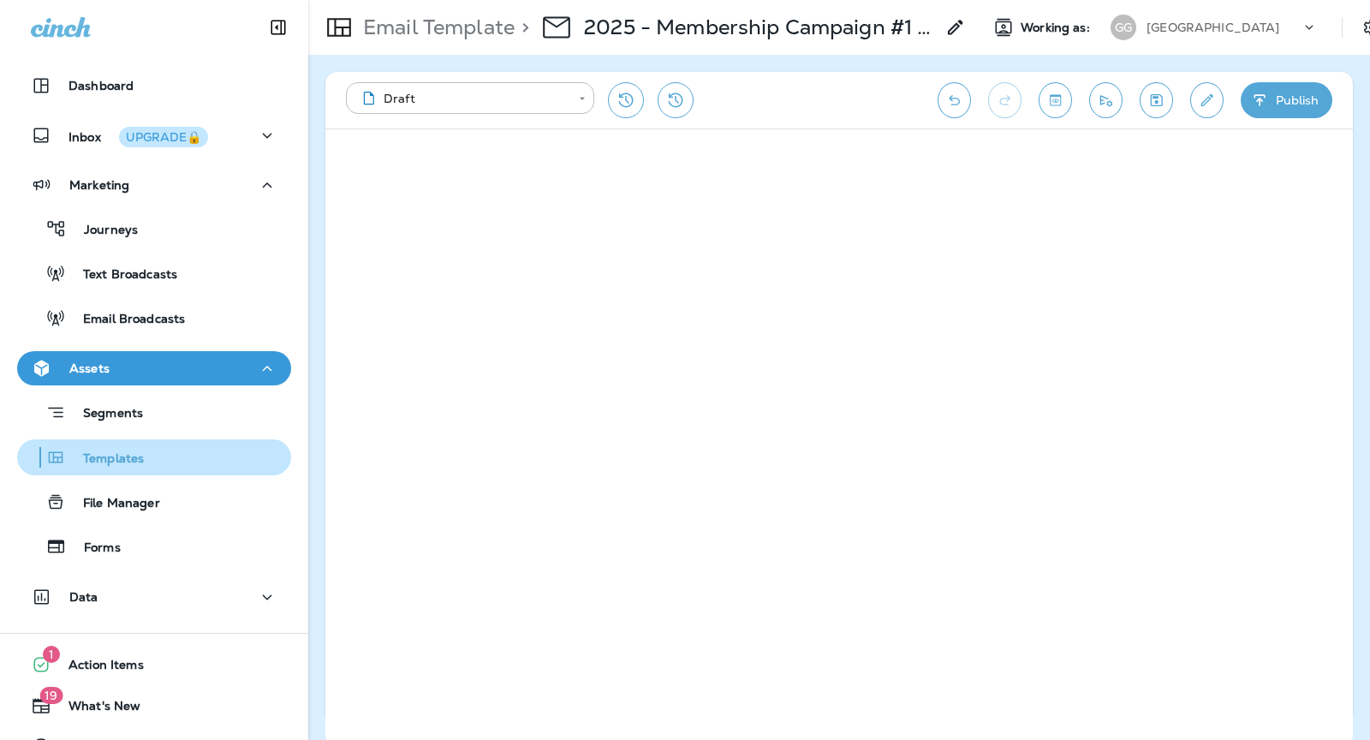
click at [173, 452] on div "Templates" at bounding box center [154, 457] width 260 height 26
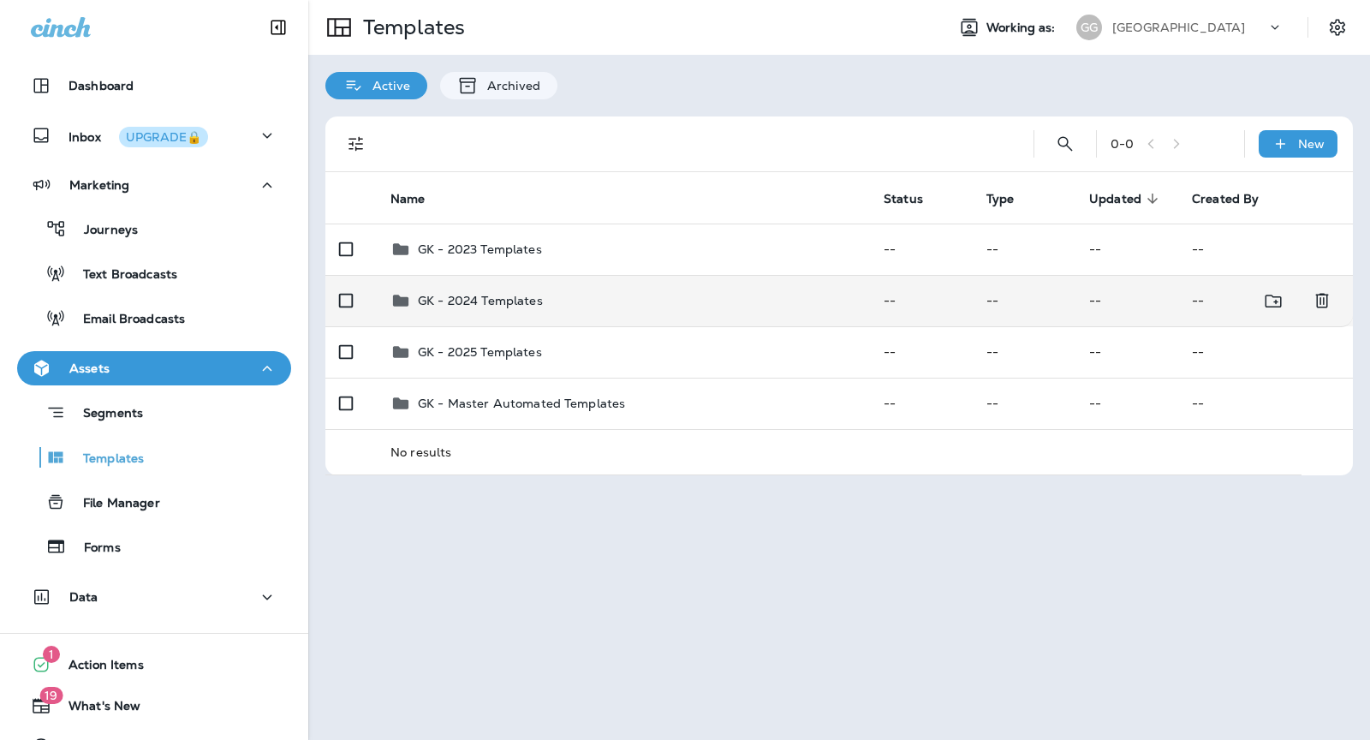
click at [742, 309] on div "GK - 2024 Templates" at bounding box center [624, 300] width 466 height 21
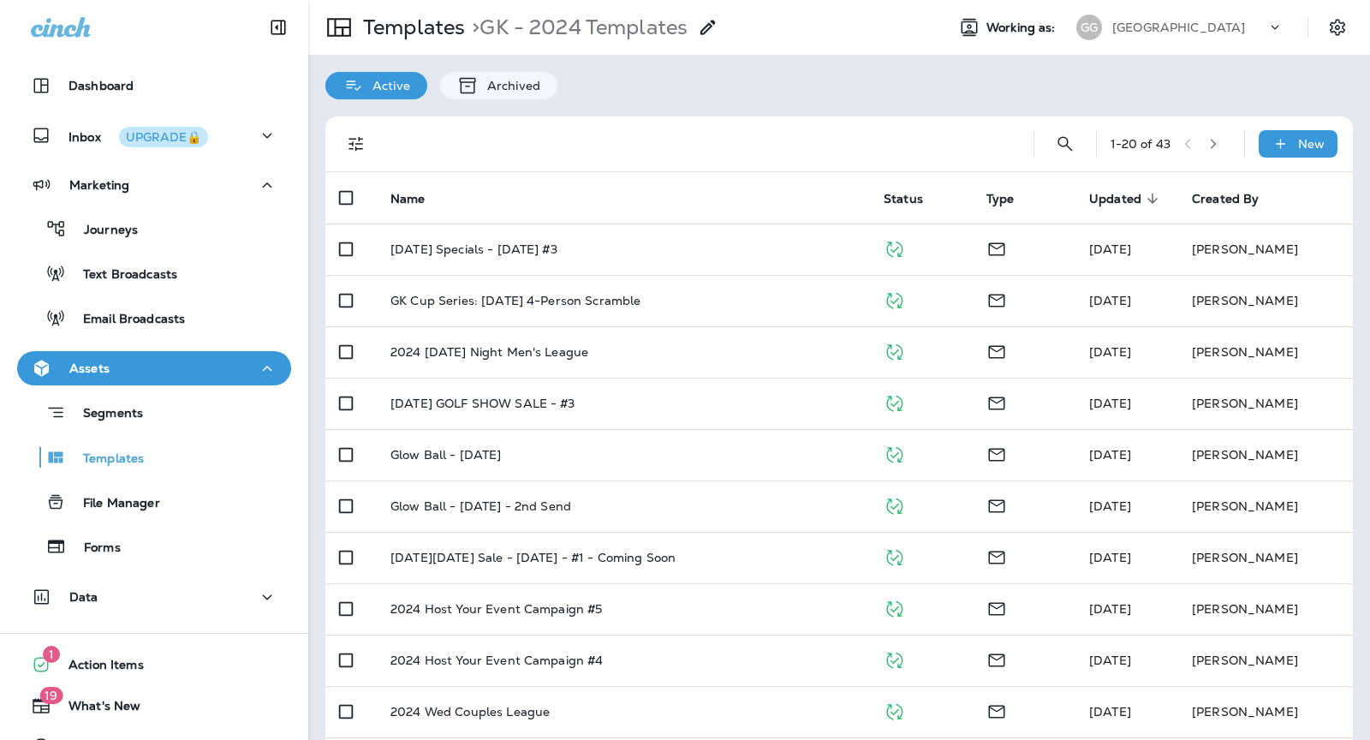
click at [1217, 141] on icon "button" at bounding box center [1214, 144] width 12 height 12
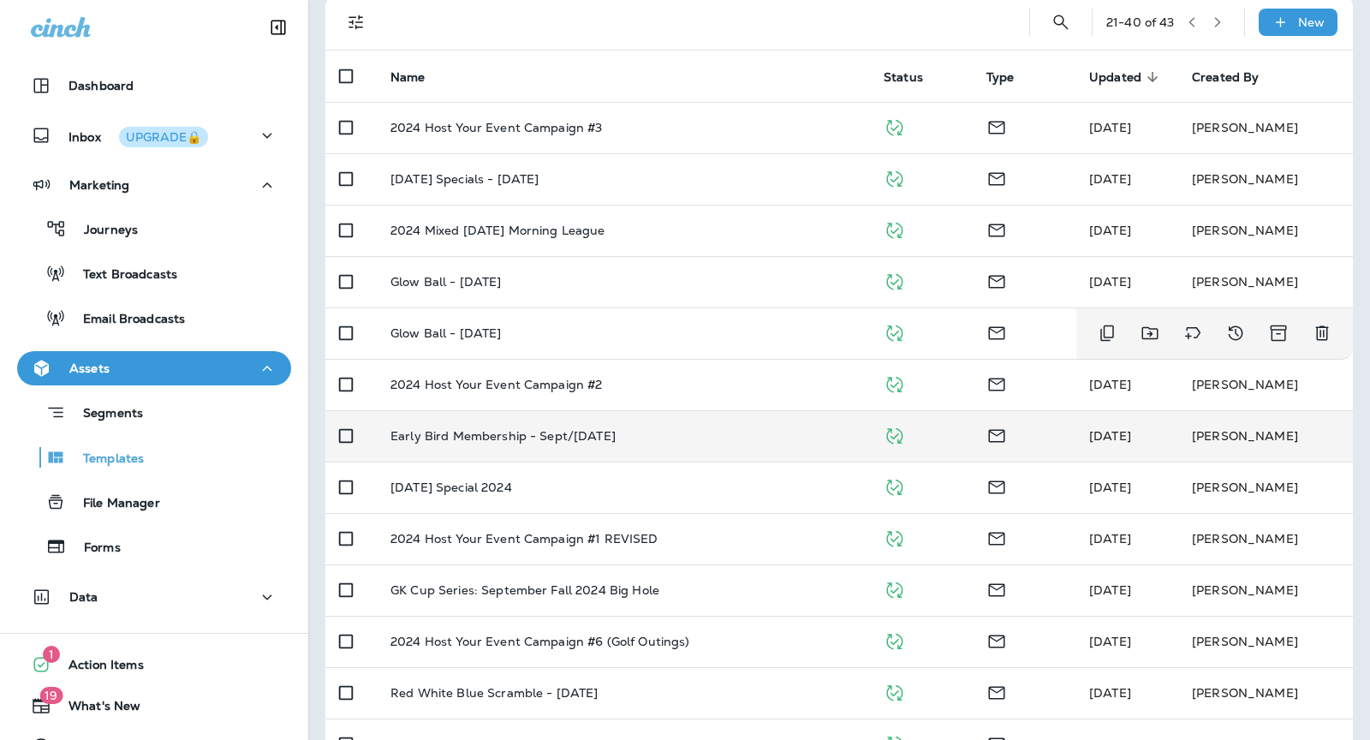
scroll to position [113, 0]
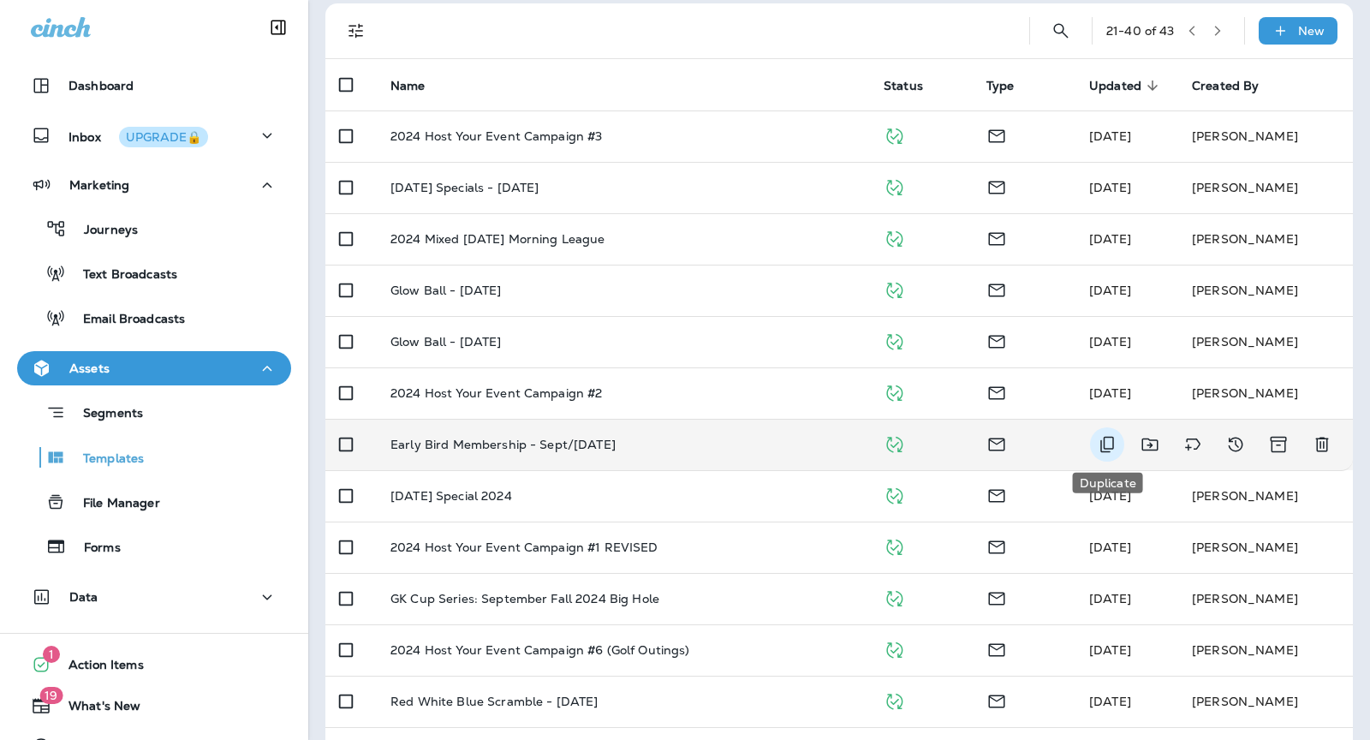
click at [1106, 448] on icon "Duplicate" at bounding box center [1107, 444] width 21 height 21
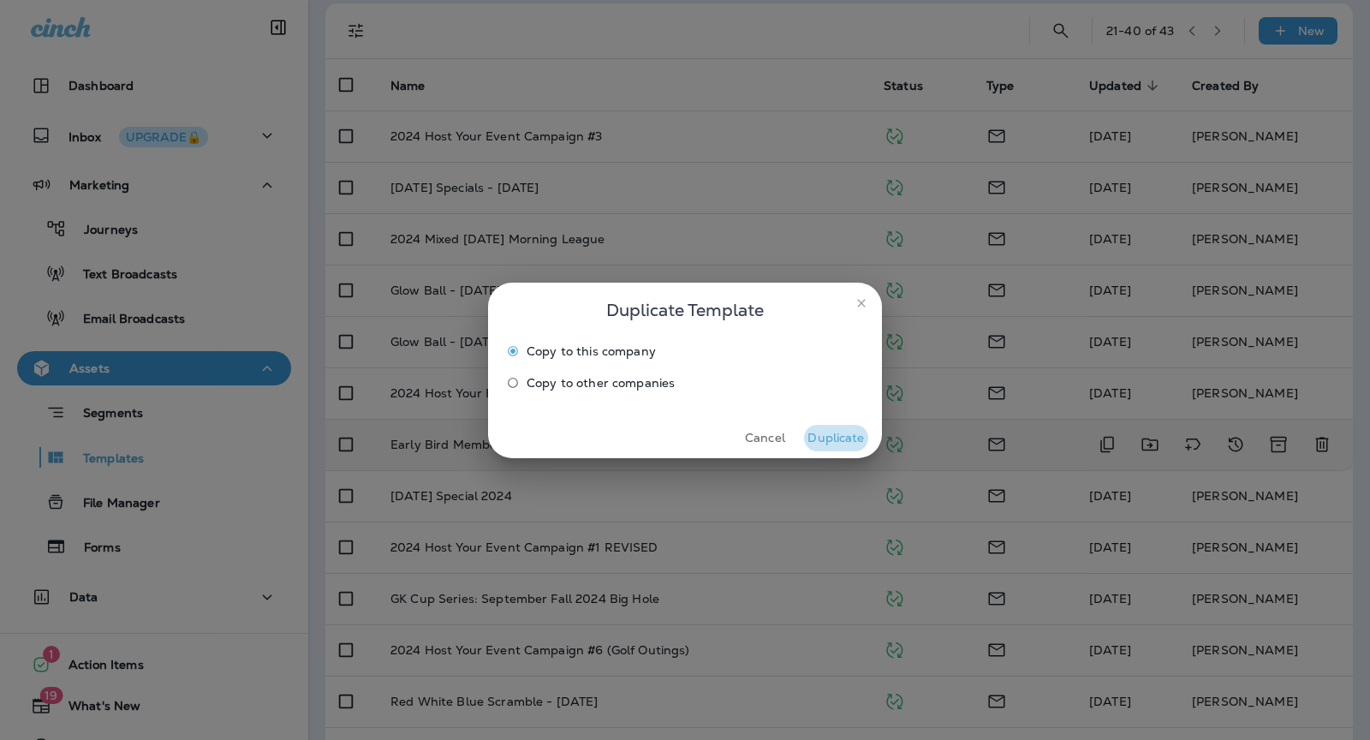
click at [829, 436] on button "Duplicate" at bounding box center [836, 438] width 64 height 27
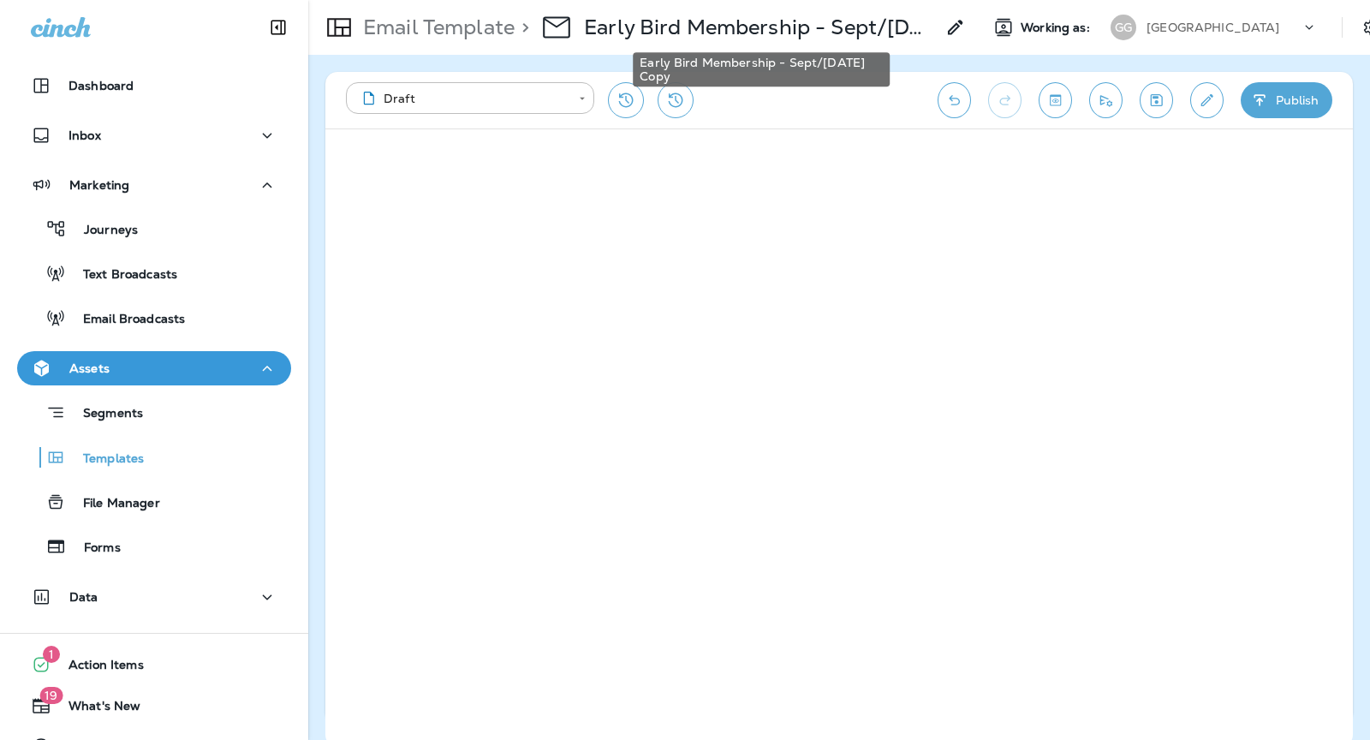
click at [796, 33] on p "Early Bird Membership - Sept/[DATE] Copy" at bounding box center [759, 28] width 351 height 26
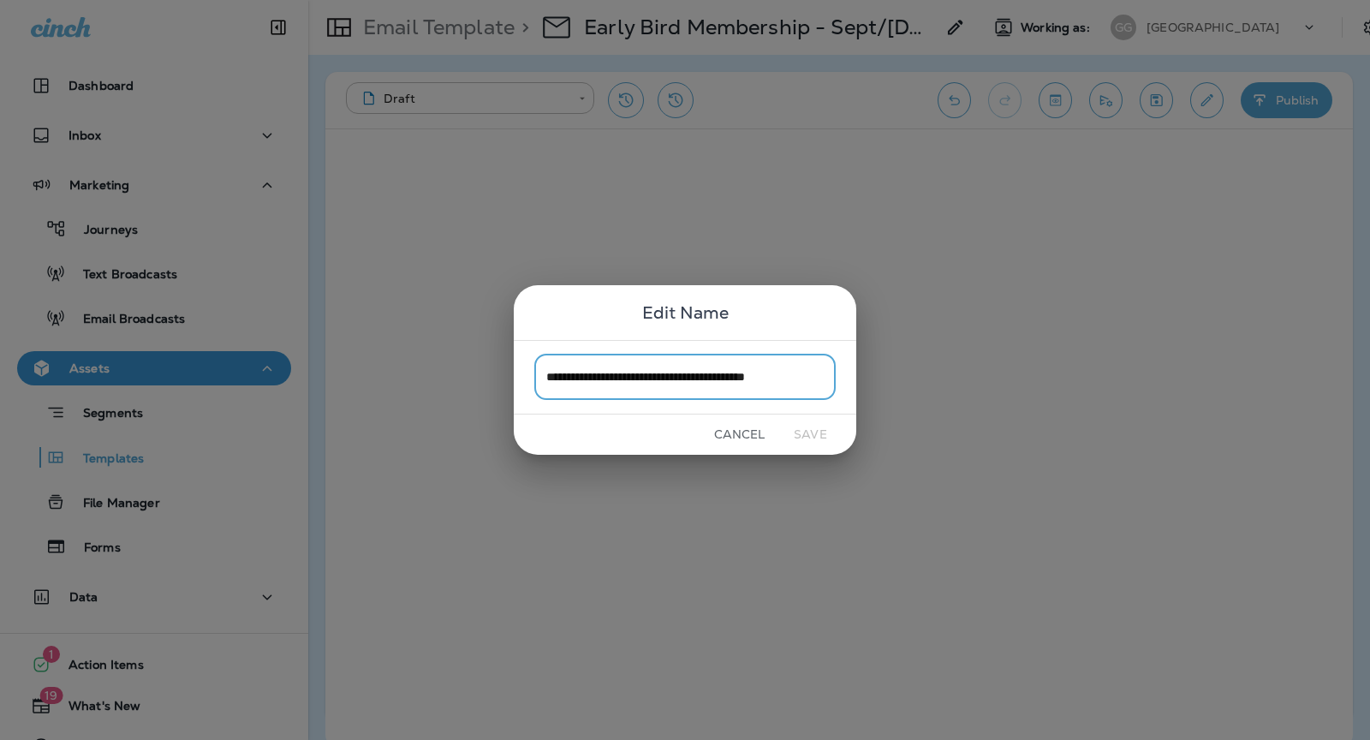
scroll to position [0, 15]
click at [674, 373] on input "**********" at bounding box center [684, 377] width 301 height 45
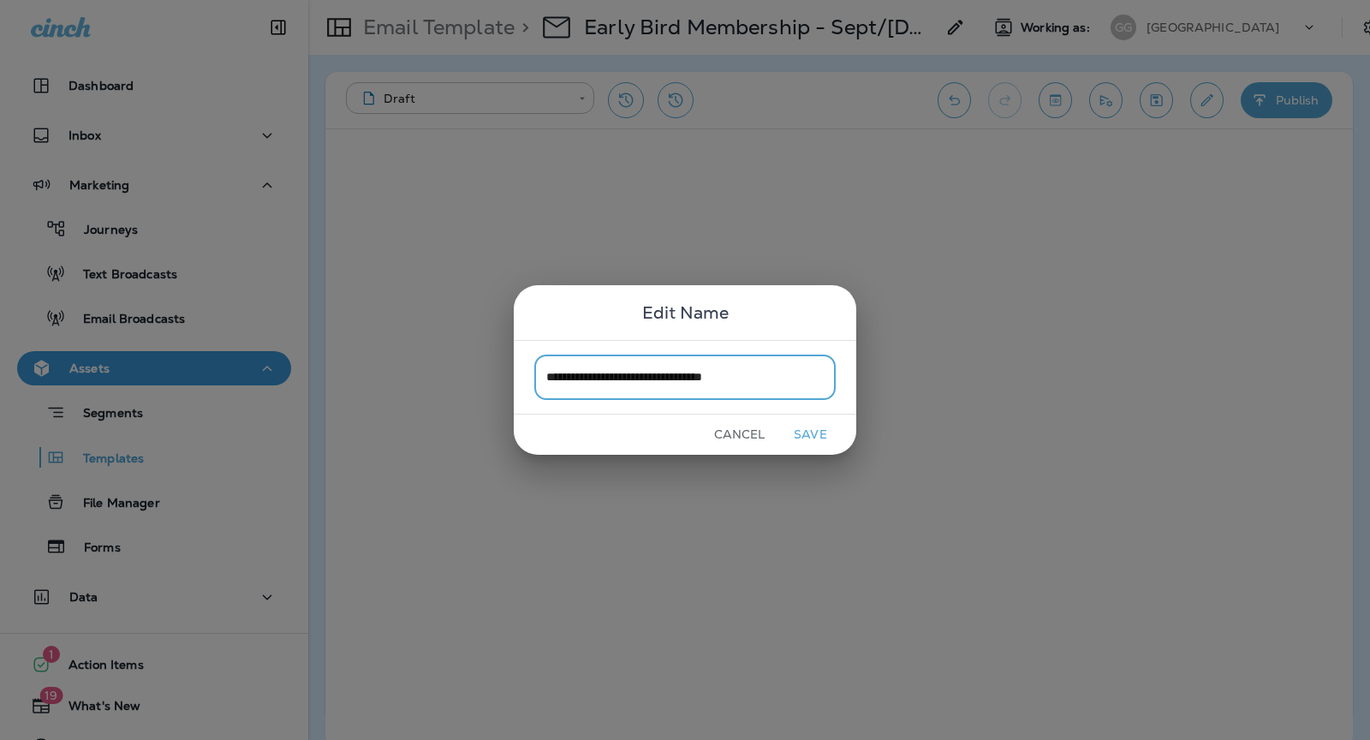
drag, startPoint x: 578, startPoint y: 374, endPoint x: 462, endPoint y: 372, distance: 116.5
click at [459, 373] on div "**********" at bounding box center [685, 370] width 1370 height 740
type input "**********"
click at [808, 432] on button "Save" at bounding box center [810, 434] width 64 height 27
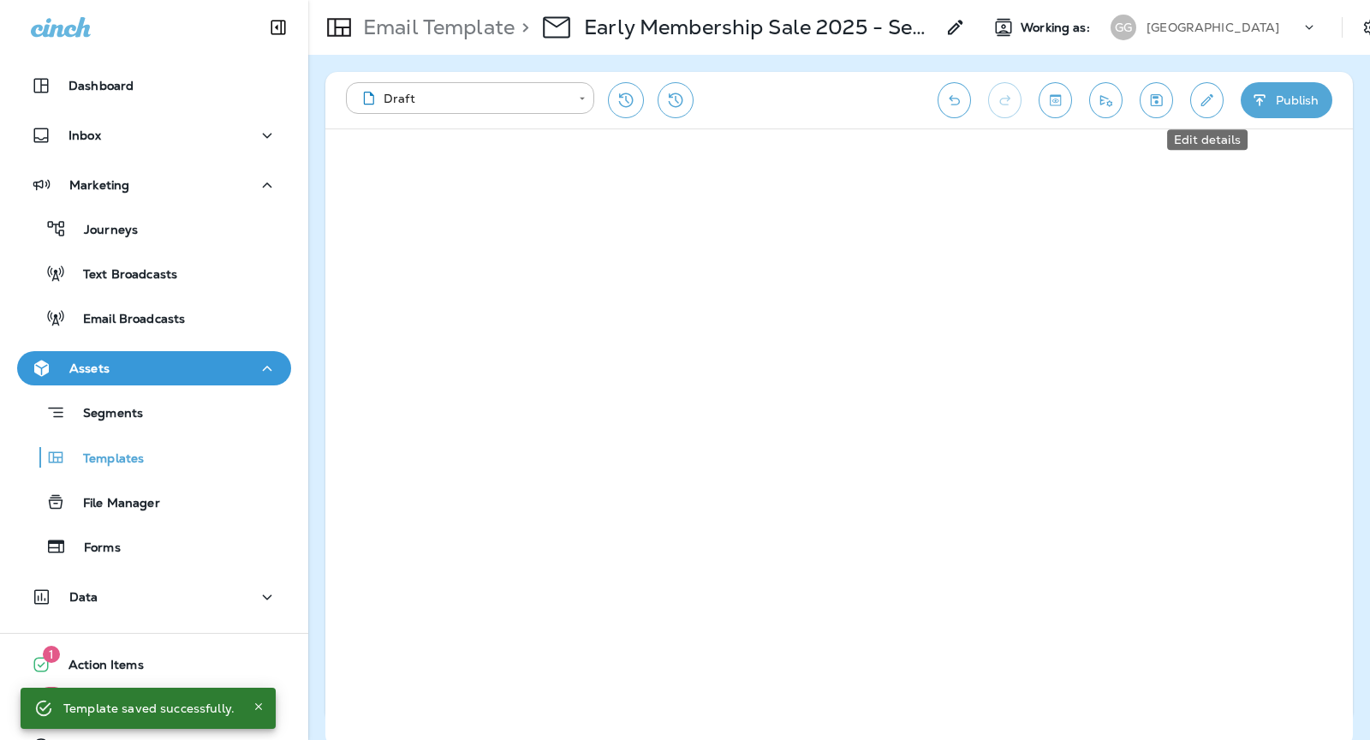
click at [1215, 92] on icon "Edit details" at bounding box center [1207, 100] width 18 height 17
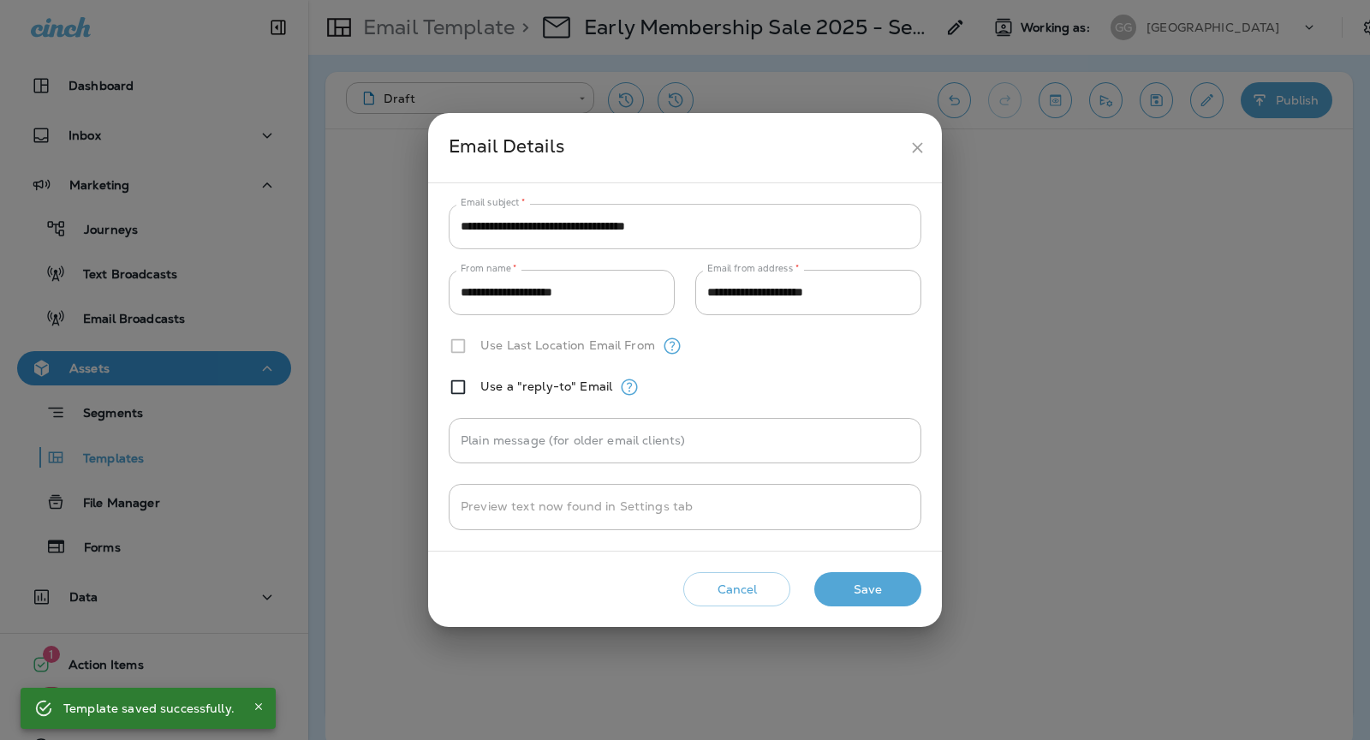
click at [561, 221] on input "**********" at bounding box center [685, 226] width 473 height 45
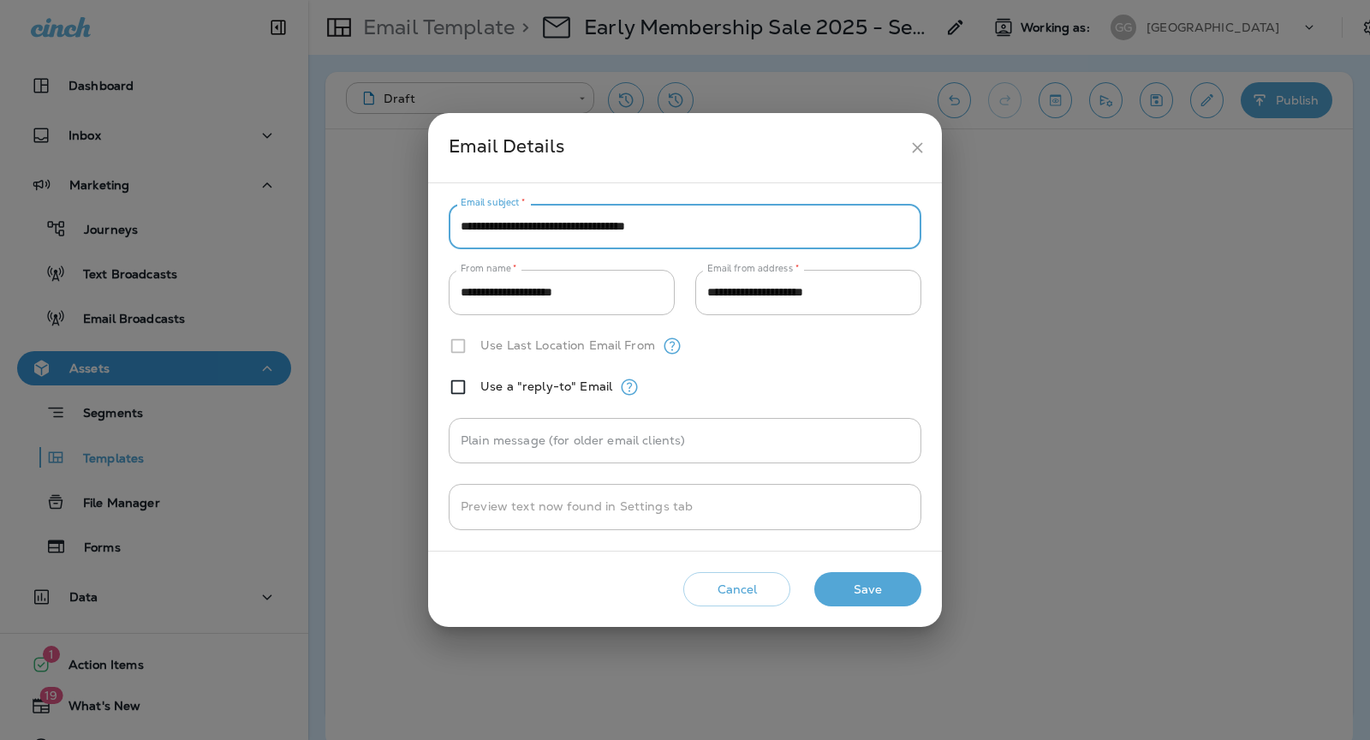
type input "**********"
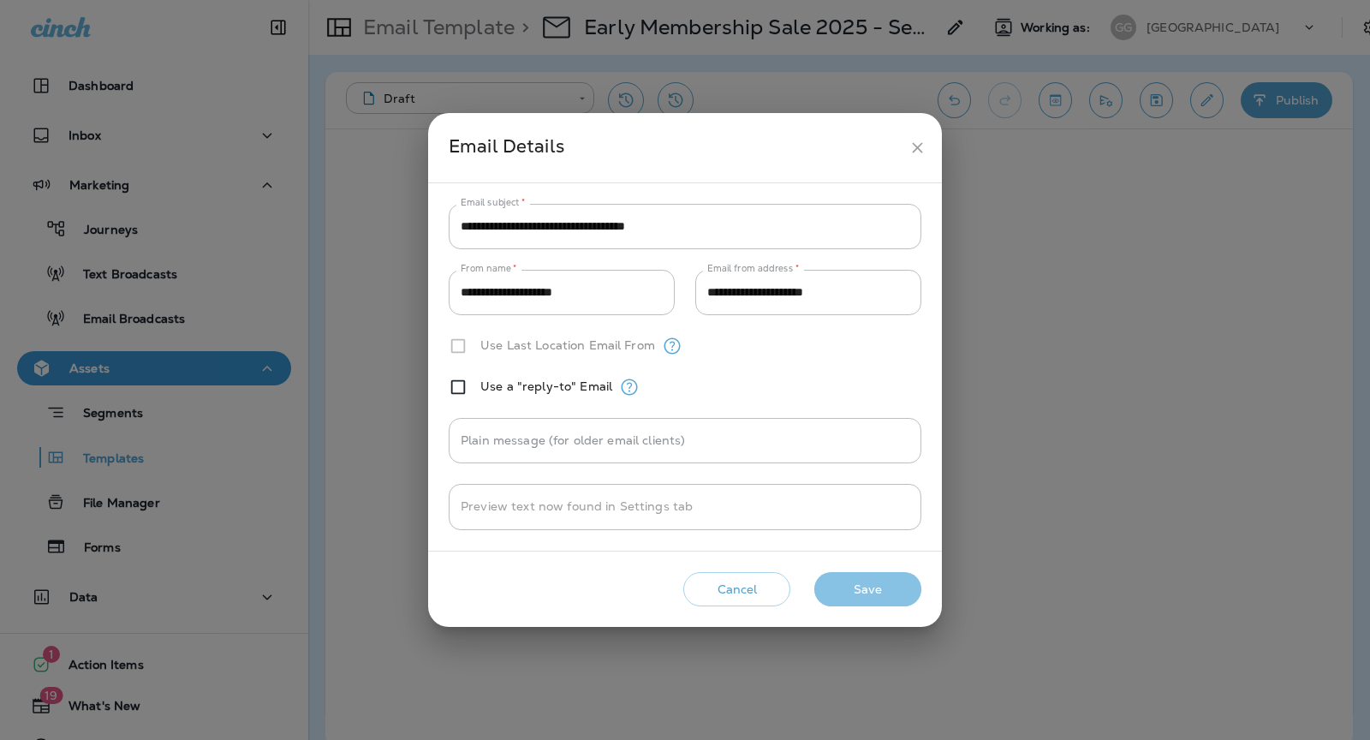
click at [852, 576] on button "Save" at bounding box center [867, 589] width 107 height 35
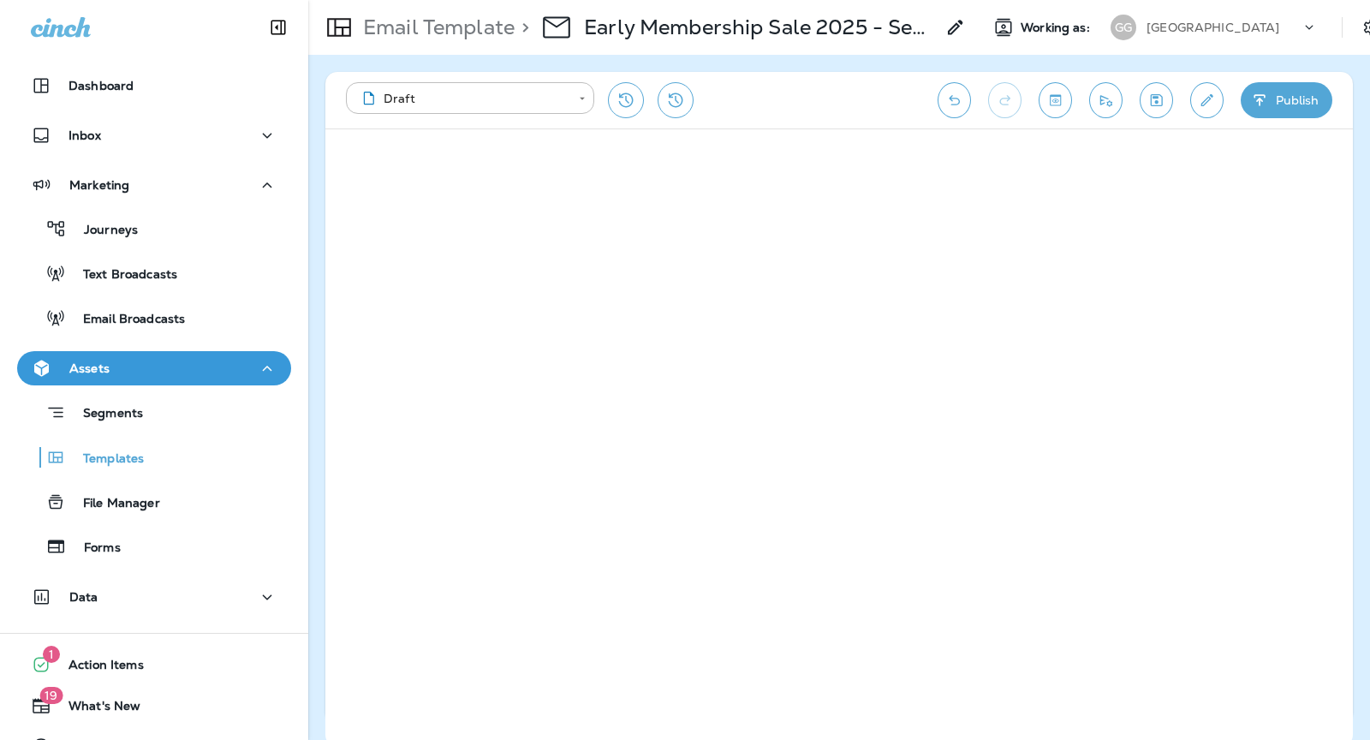
click at [1107, 95] on icon "Send test email" at bounding box center [1106, 100] width 18 height 17
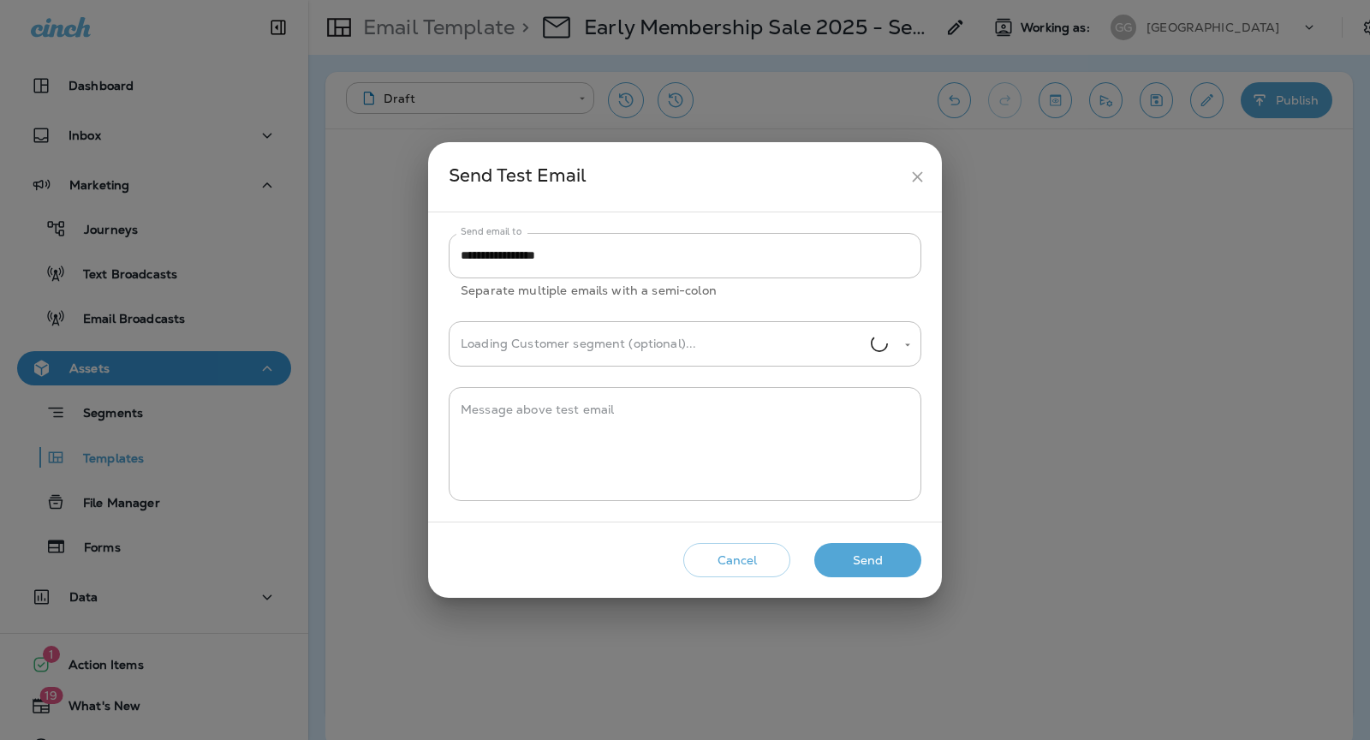
click at [839, 565] on button "Send" at bounding box center [867, 560] width 107 height 35
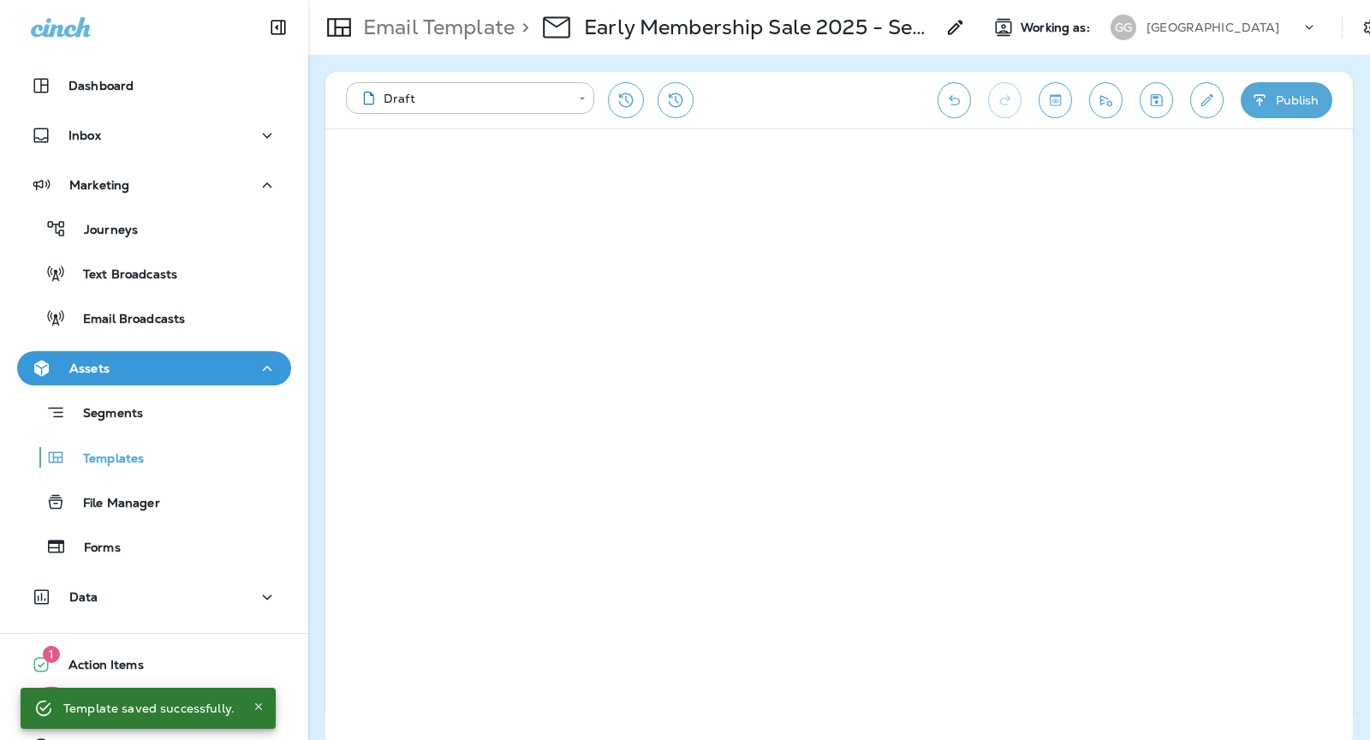
click at [1155, 113] on button "Save" at bounding box center [1156, 100] width 33 height 36
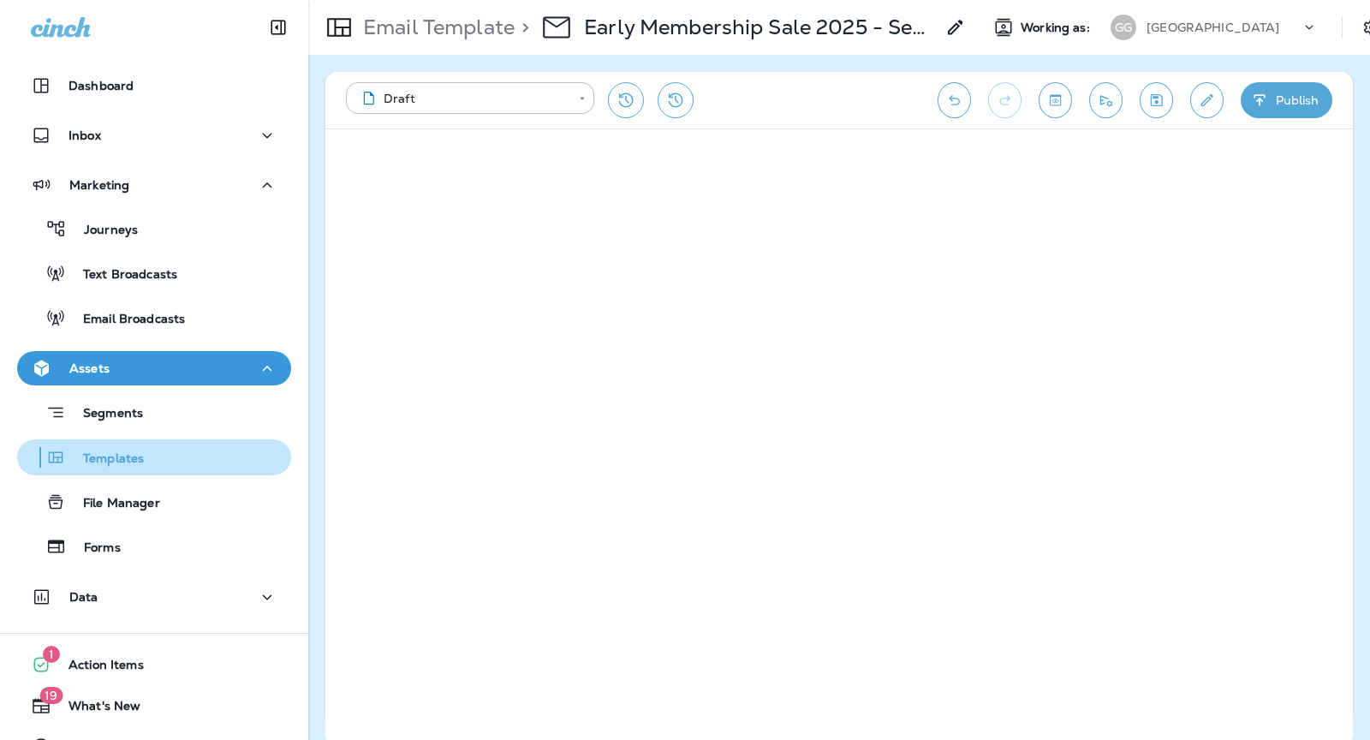
click at [168, 461] on div "Templates" at bounding box center [154, 457] width 260 height 26
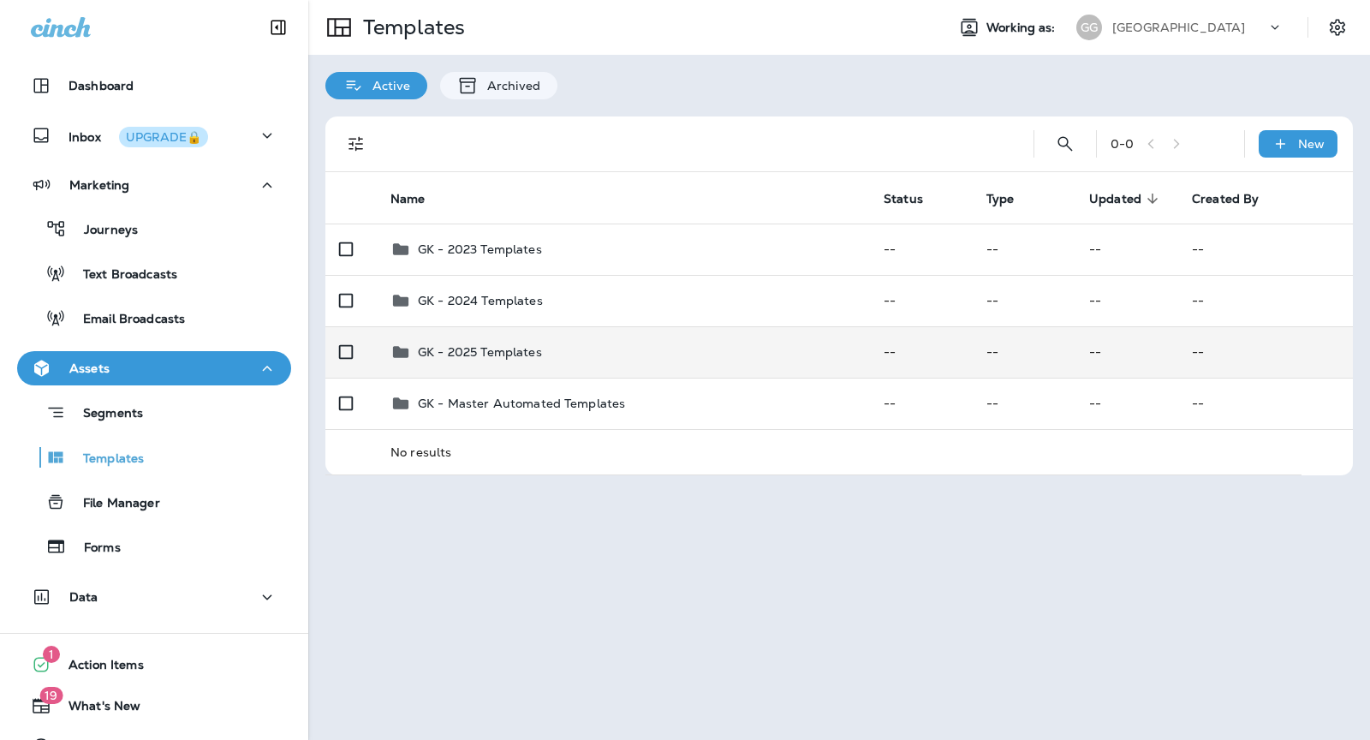
click at [742, 347] on div "GK - 2025 Templates" at bounding box center [624, 352] width 466 height 21
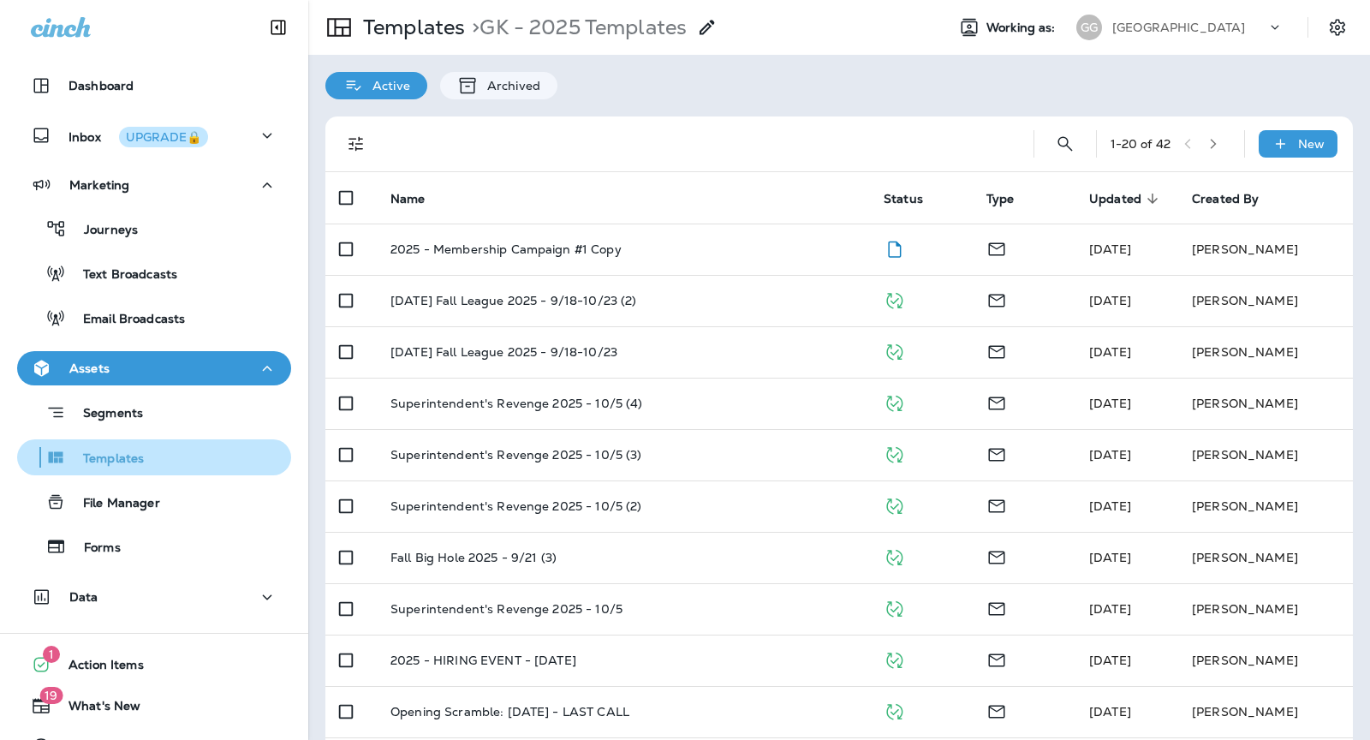
click at [133, 457] on p "Templates" at bounding box center [105, 459] width 78 height 16
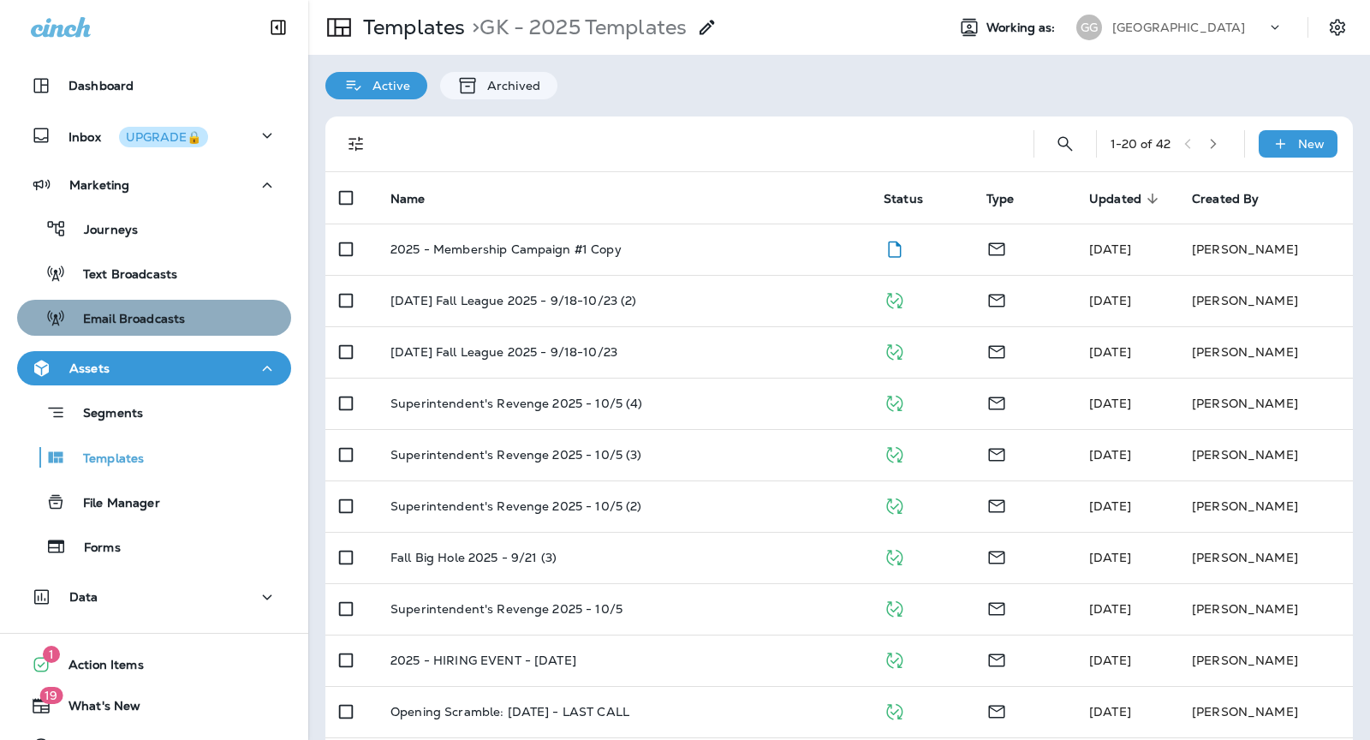
click at [188, 316] on div "Email Broadcasts" at bounding box center [154, 318] width 260 height 26
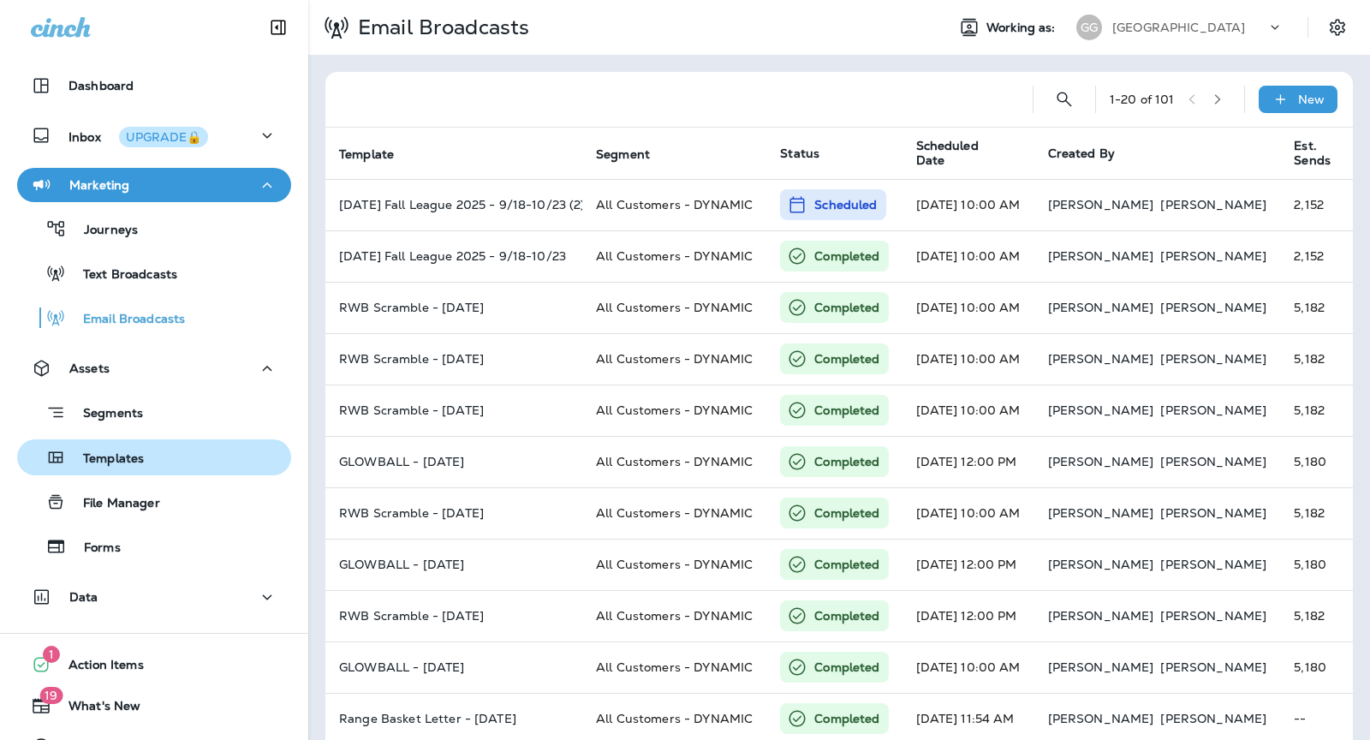
click at [158, 450] on div "Templates" at bounding box center [154, 457] width 260 height 26
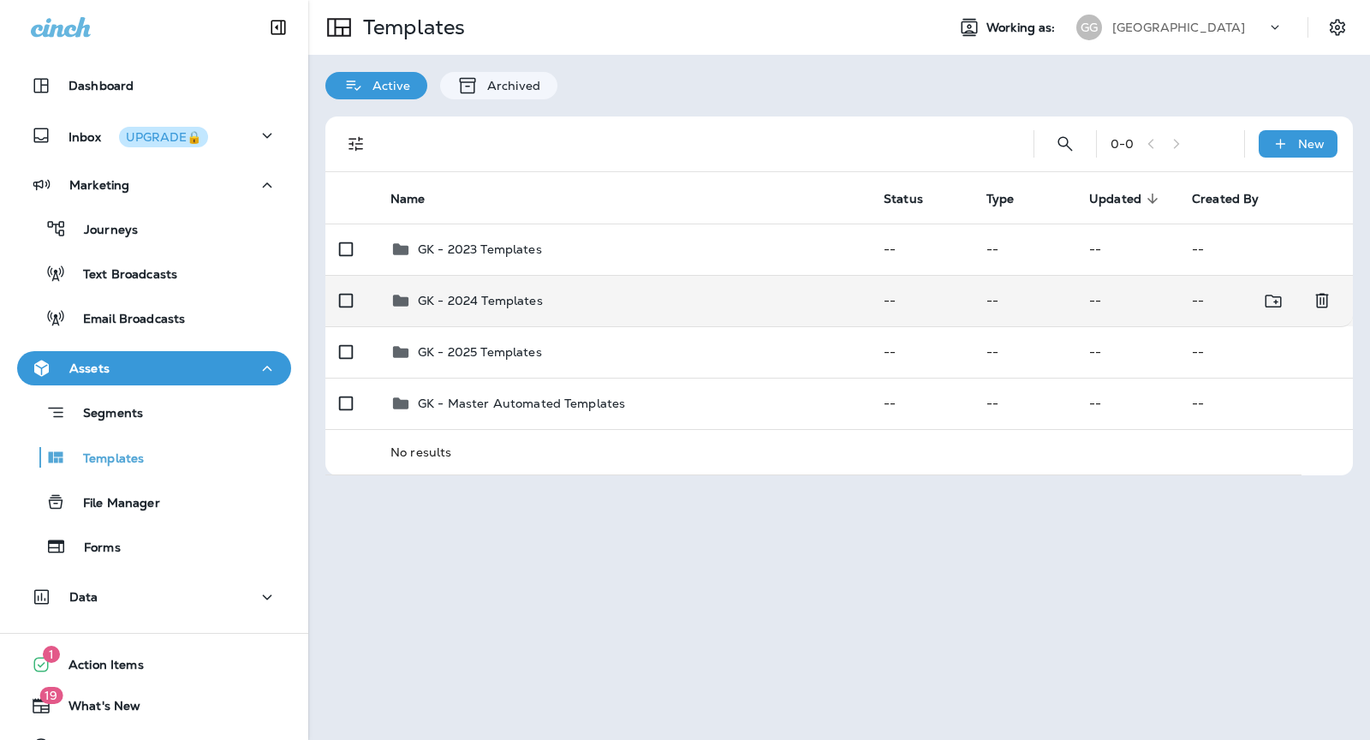
click at [479, 302] on p "GK - 2024 Templates" at bounding box center [480, 301] width 125 height 14
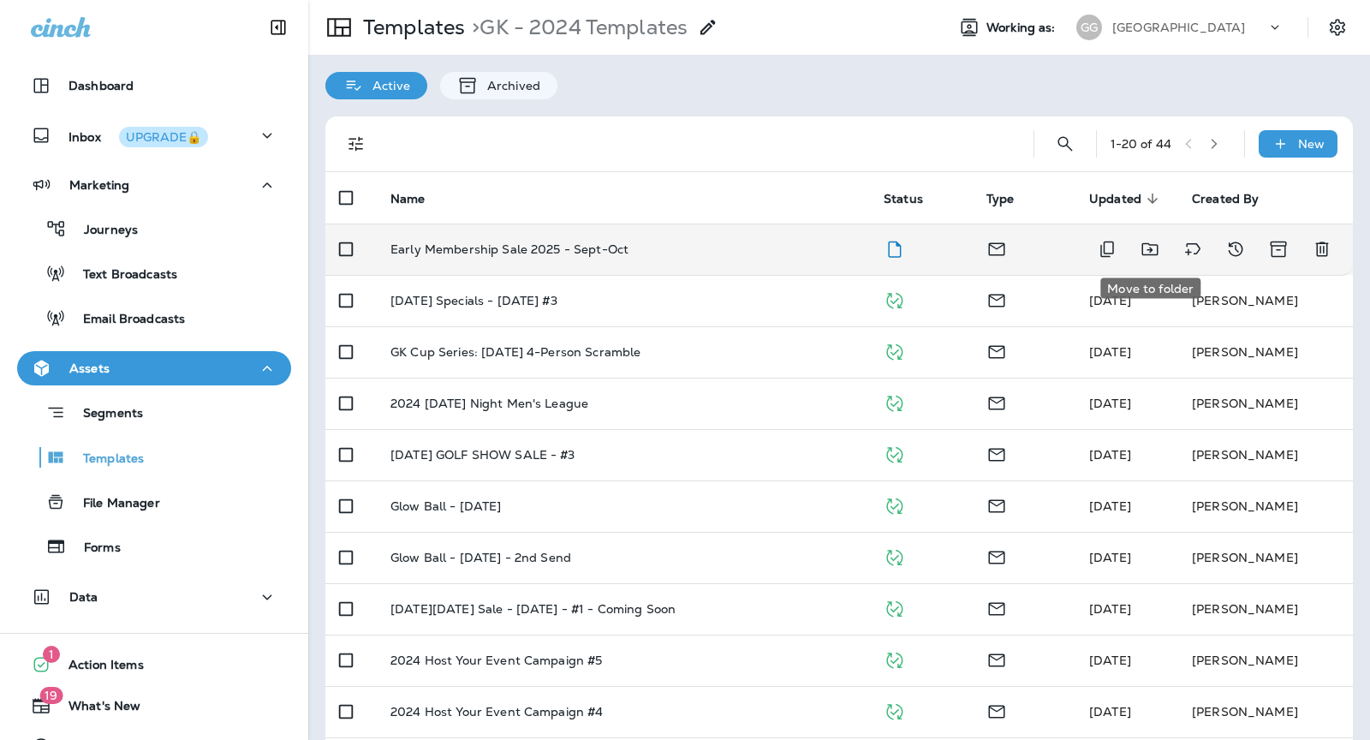
click at [1149, 243] on icon "Move to folder" at bounding box center [1150, 249] width 16 height 13
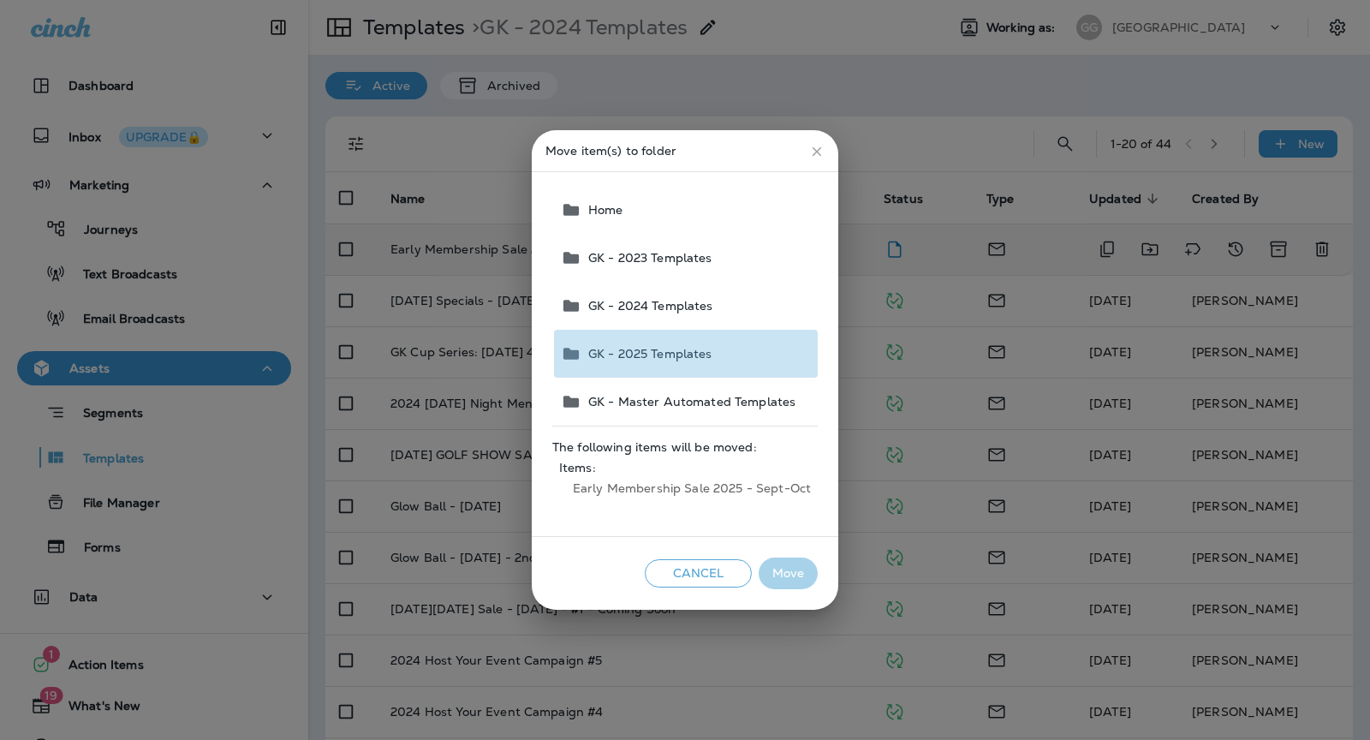
click at [695, 352] on span "GK - 2025 Templates" at bounding box center [646, 354] width 131 height 14
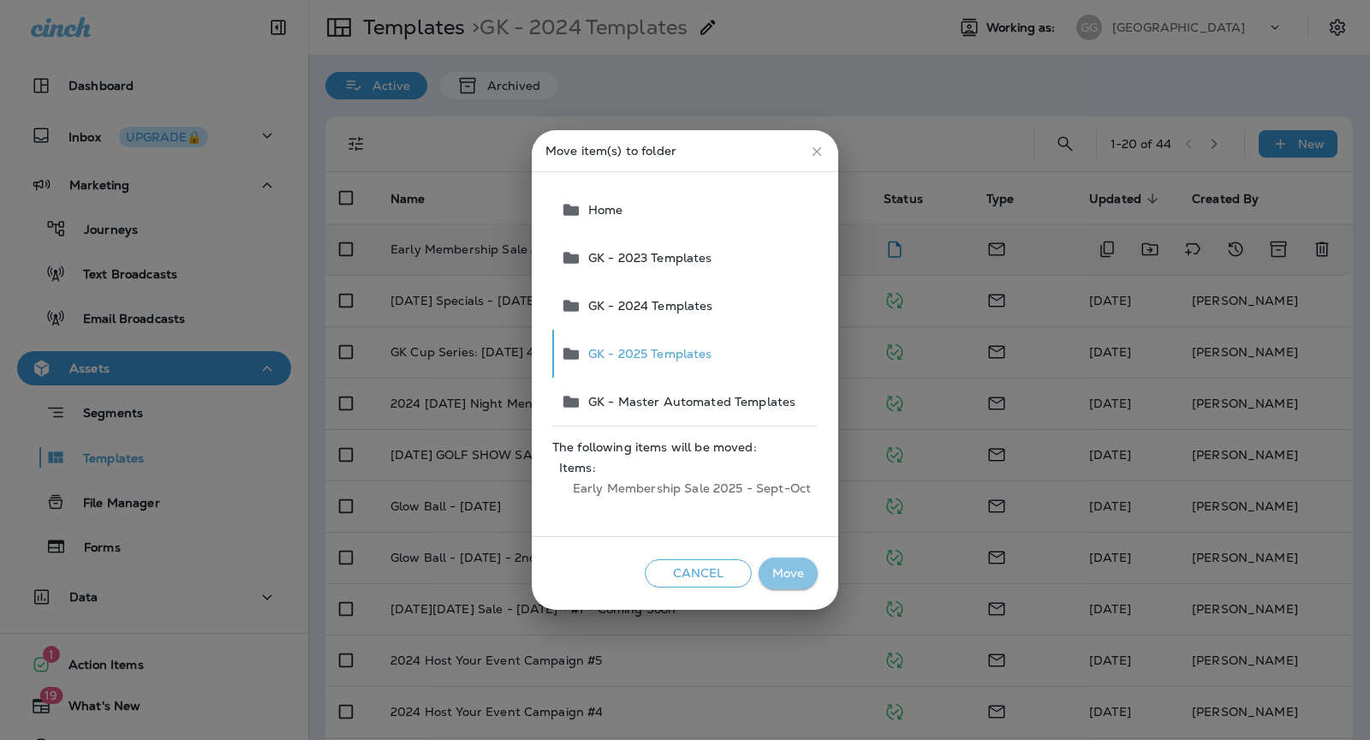
click at [796, 570] on button "Move" at bounding box center [788, 574] width 59 height 32
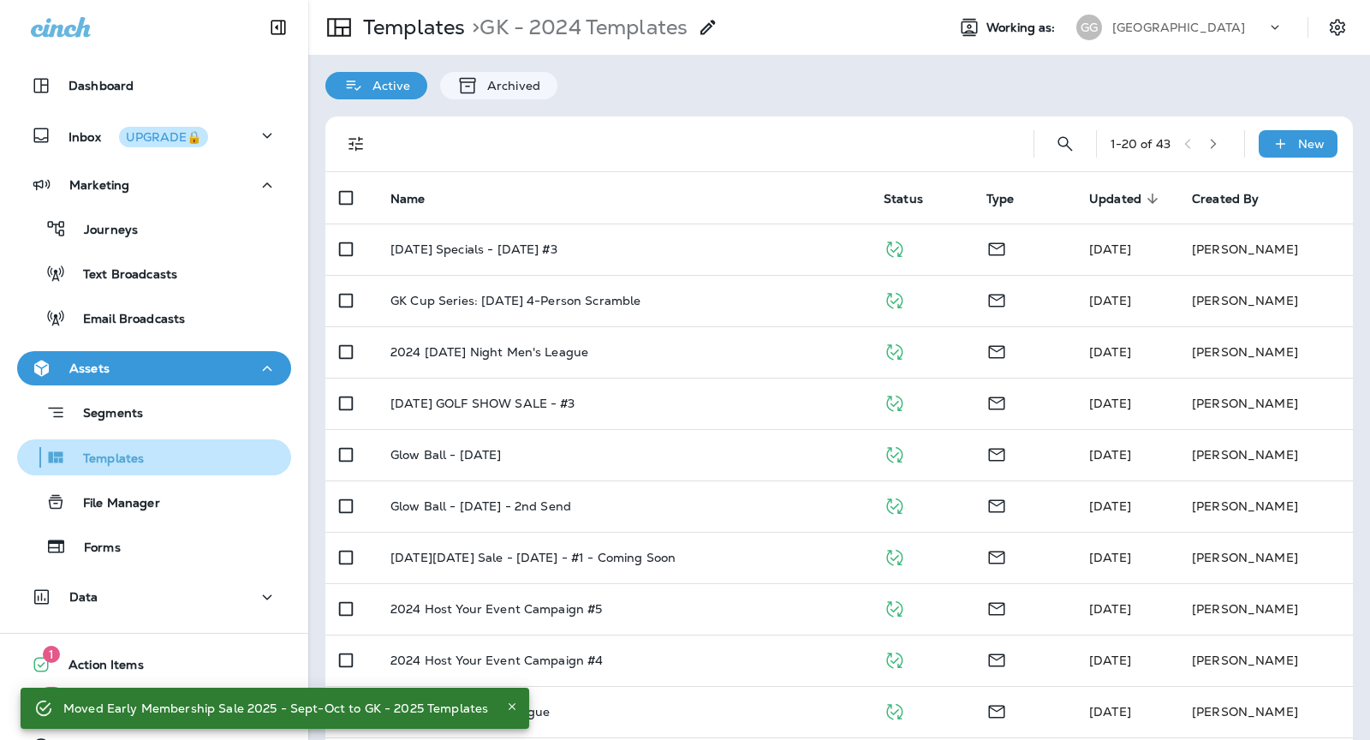
click at [158, 459] on div "Templates" at bounding box center [154, 457] width 260 height 26
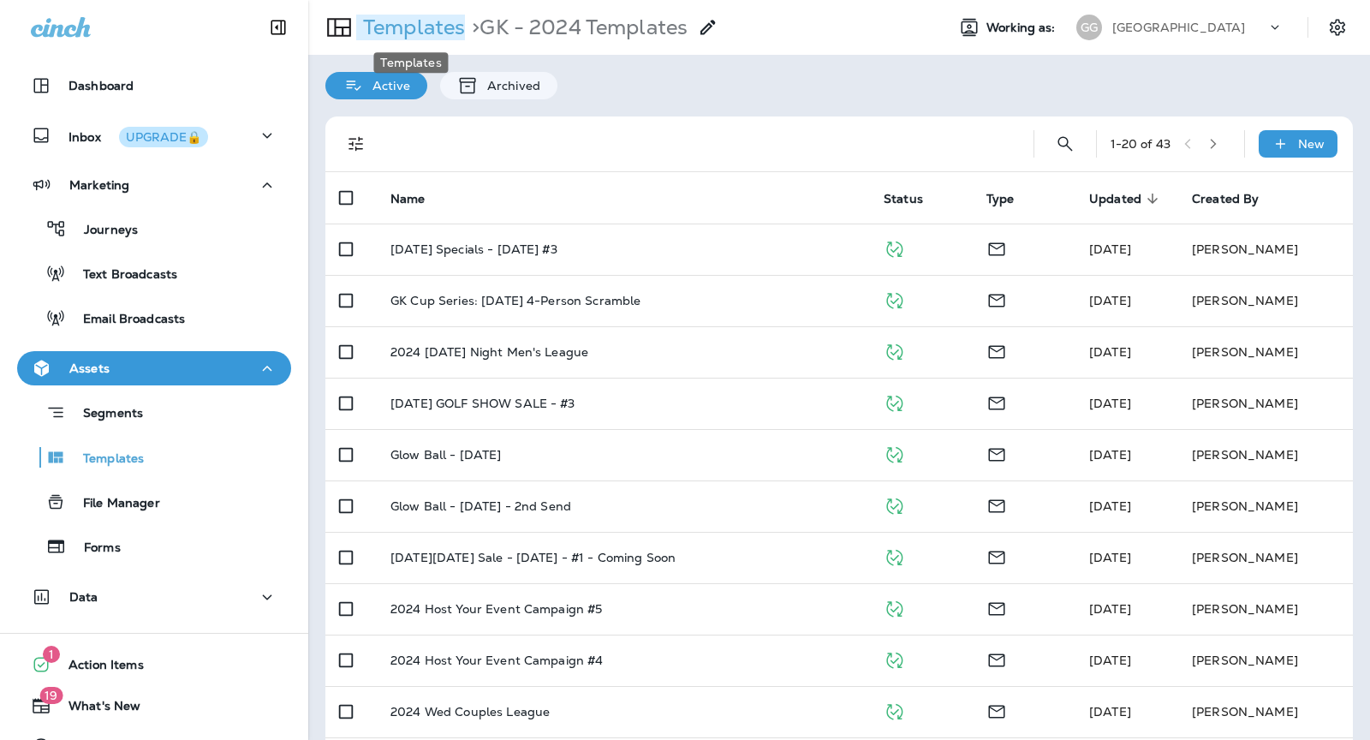
click at [424, 25] on p "Templates" at bounding box center [410, 28] width 109 height 26
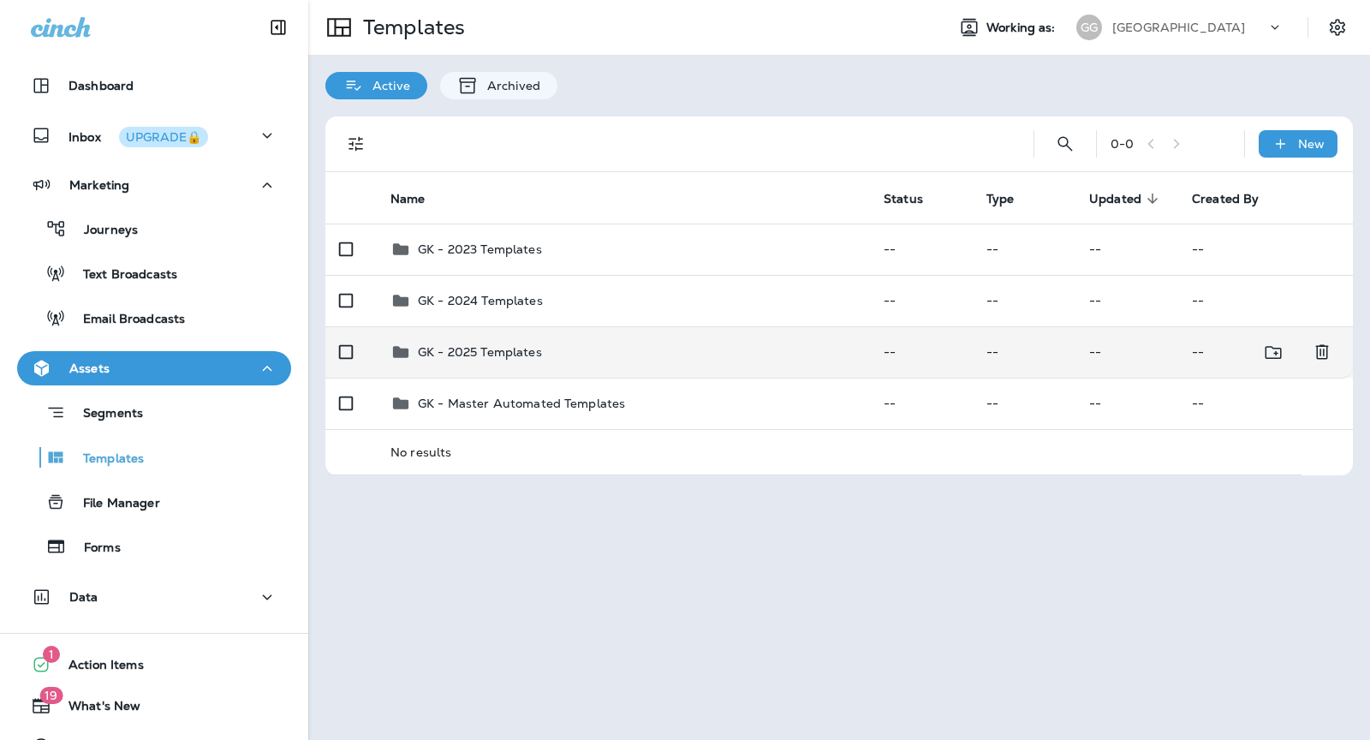
click at [506, 351] on p "GK - 2025 Templates" at bounding box center [480, 352] width 124 height 14
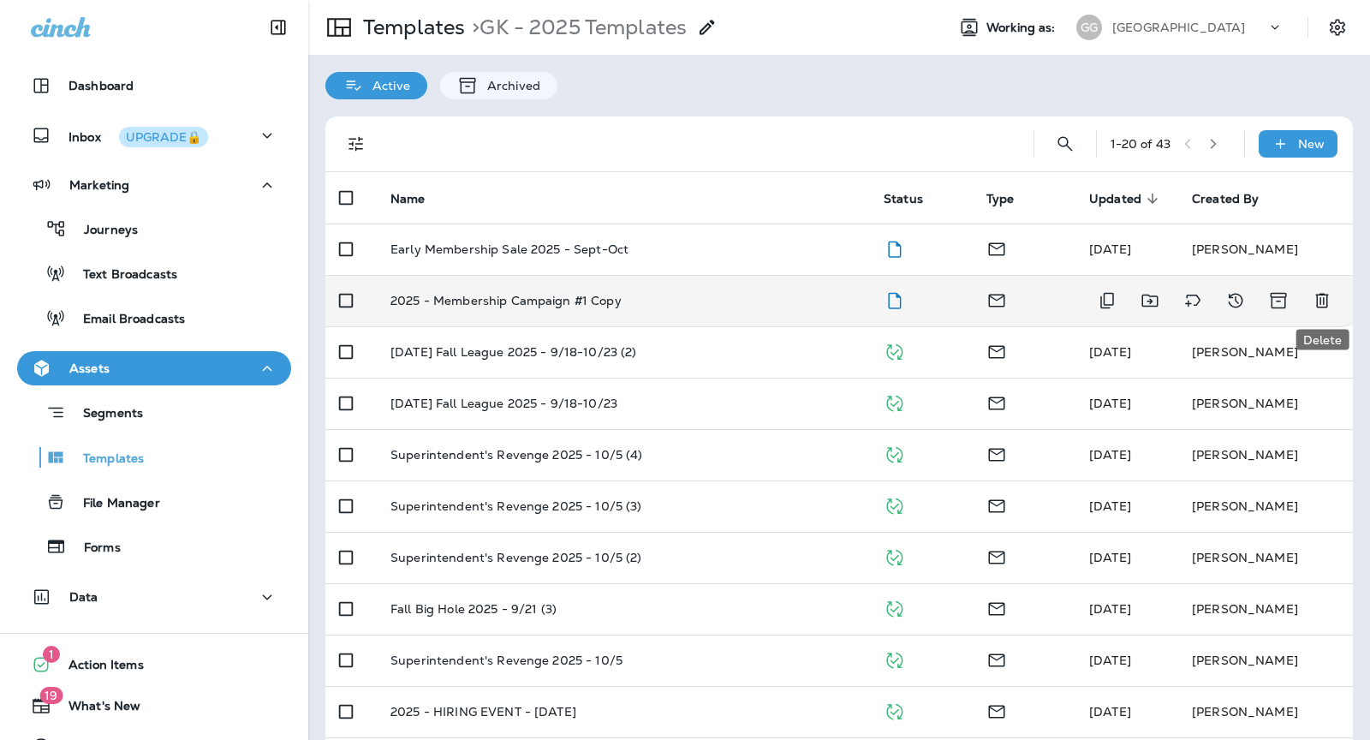
click at [1322, 307] on icon "Delete" at bounding box center [1321, 301] width 13 height 15
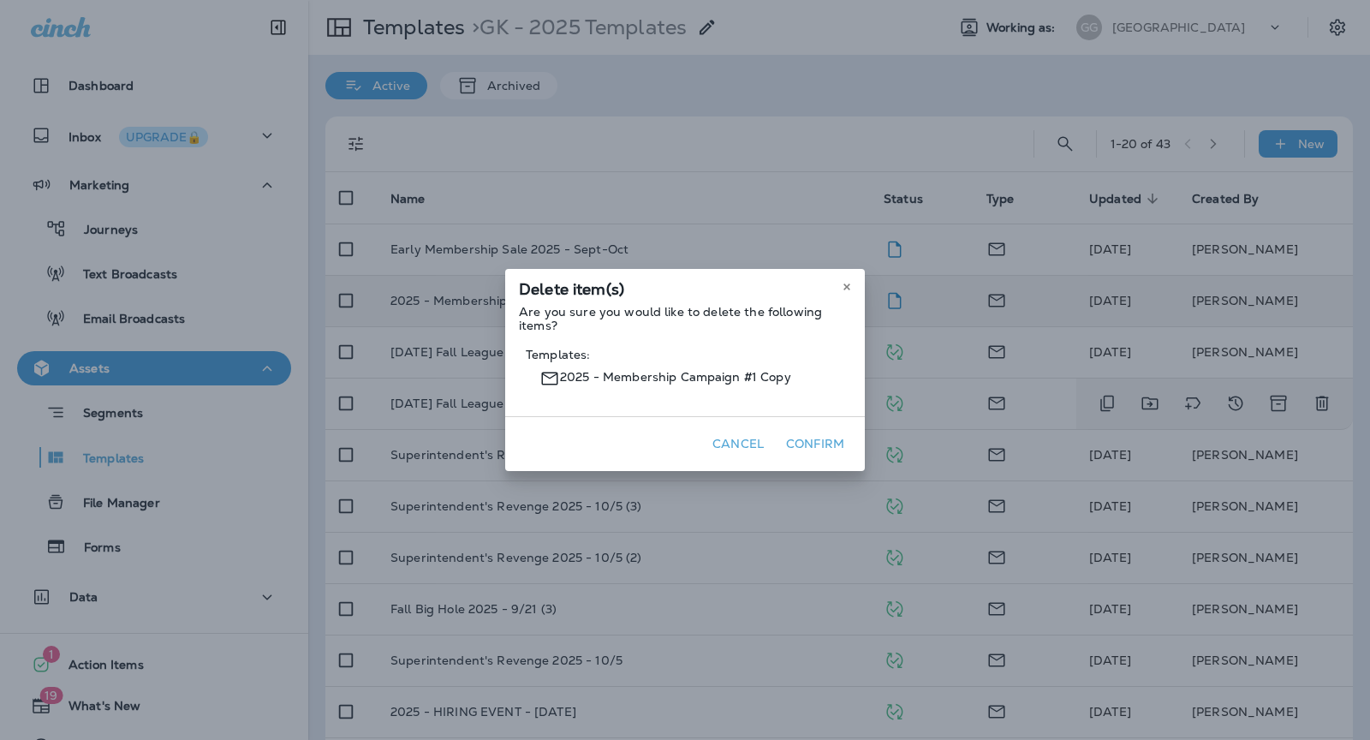
click at [813, 446] on button "Confirm" at bounding box center [815, 444] width 72 height 27
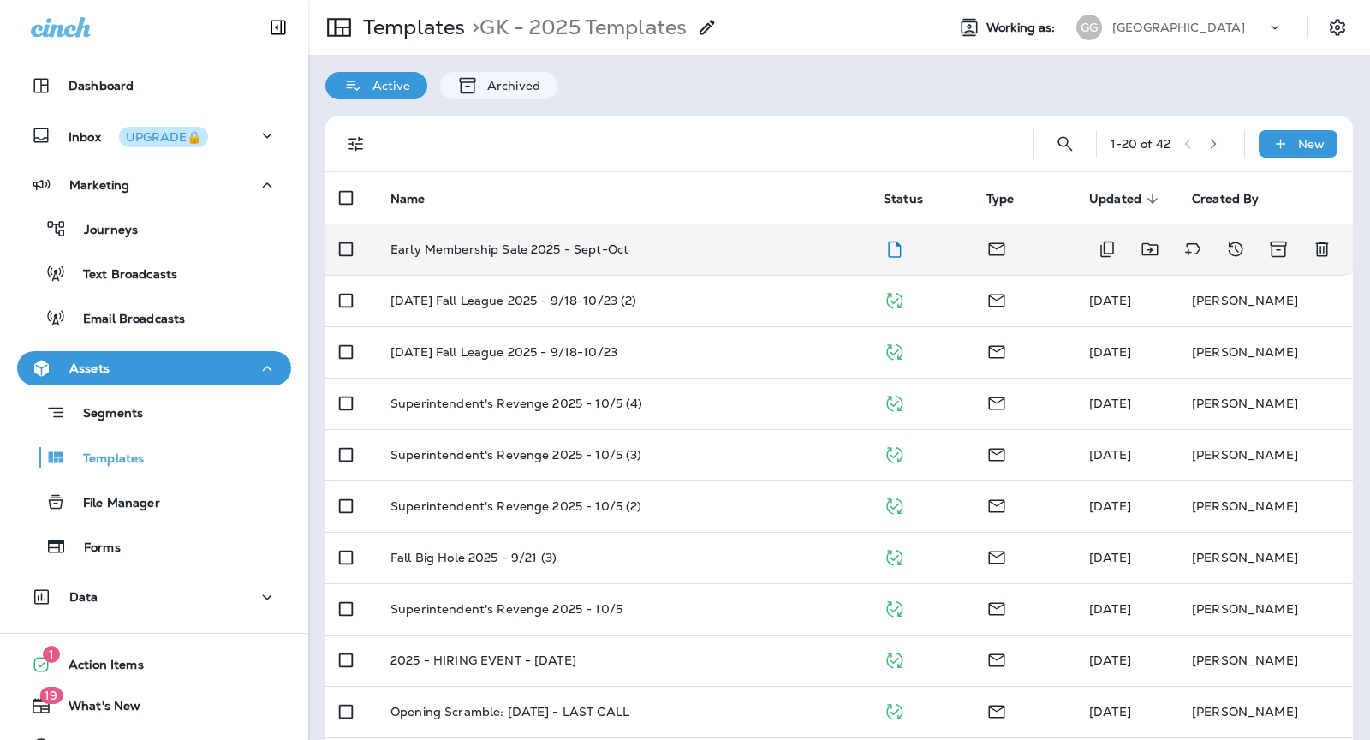
click at [786, 245] on div "Early Membership Sale 2025 - Sept-Oct" at bounding box center [624, 249] width 466 height 14
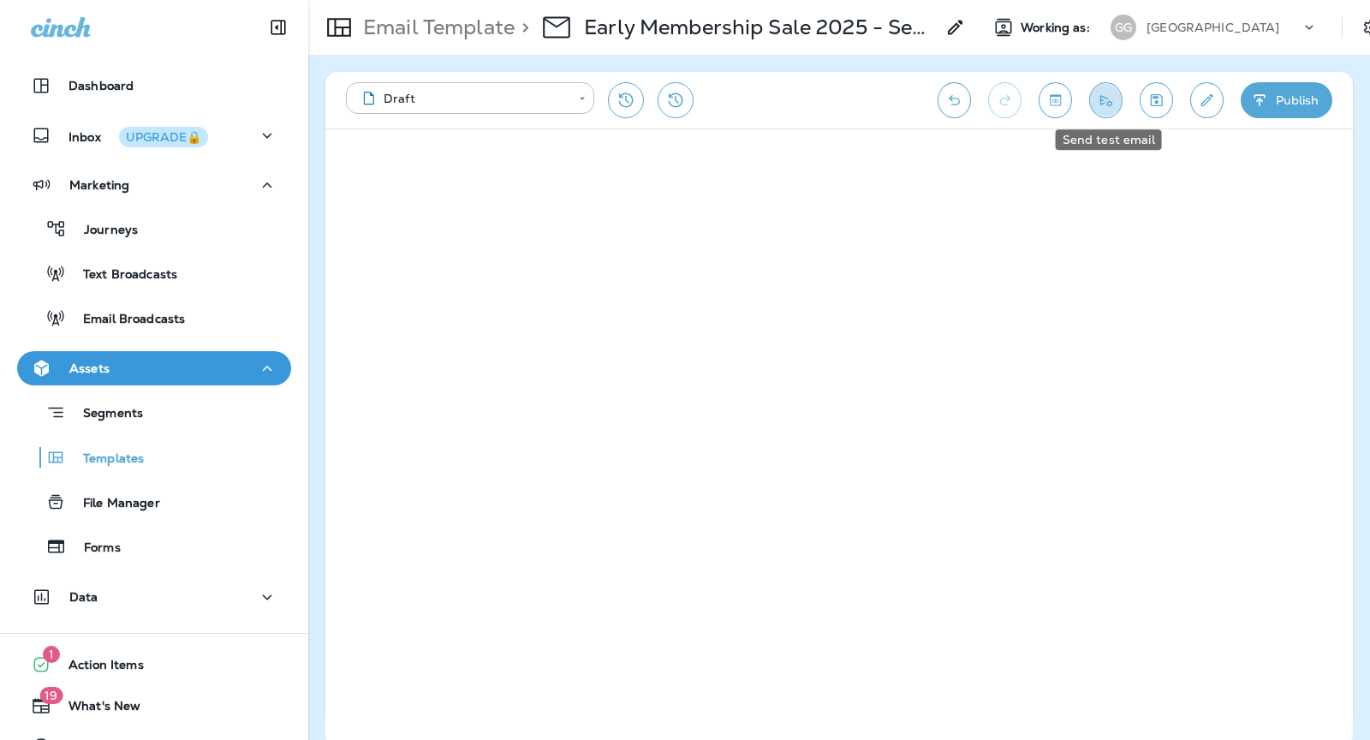
click at [1115, 98] on icon "Send test email" at bounding box center [1106, 100] width 18 height 17
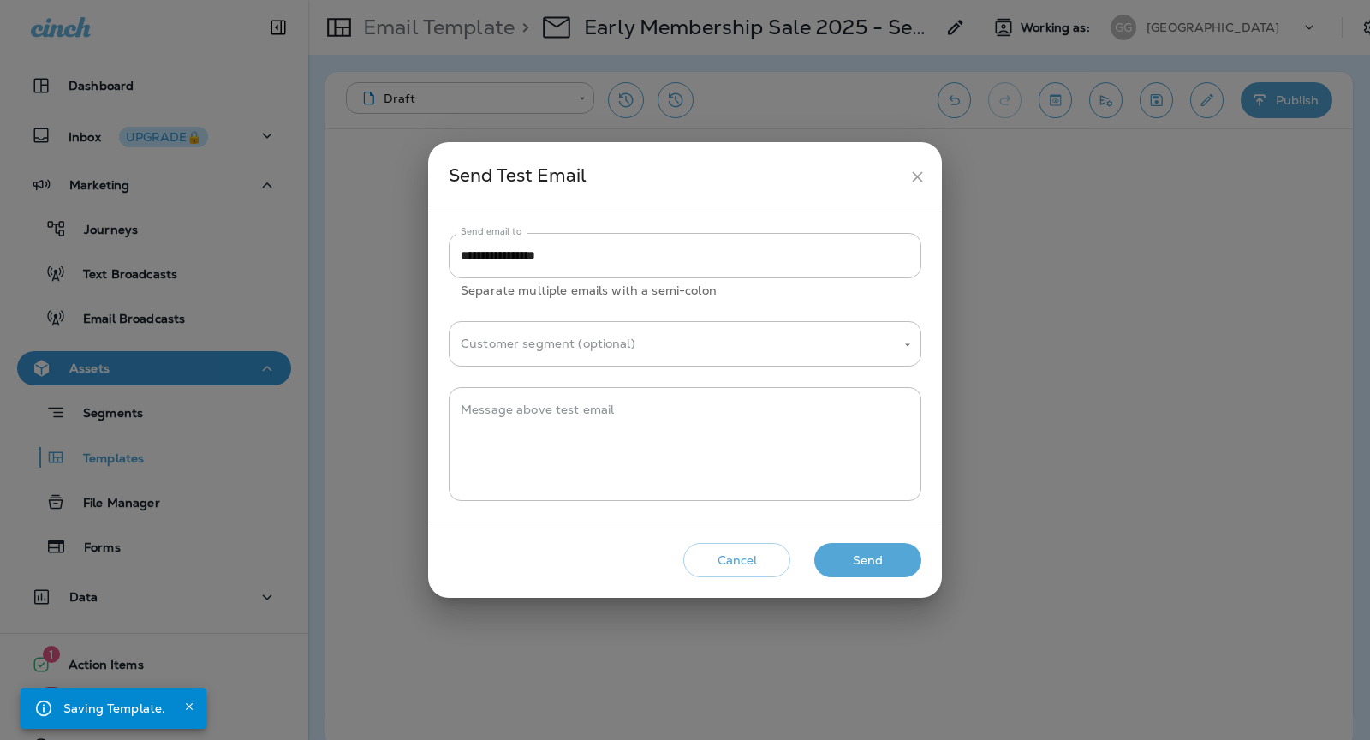
click at [889, 558] on button "Send" at bounding box center [867, 560] width 107 height 35
